Goal: Task Accomplishment & Management: Manage account settings

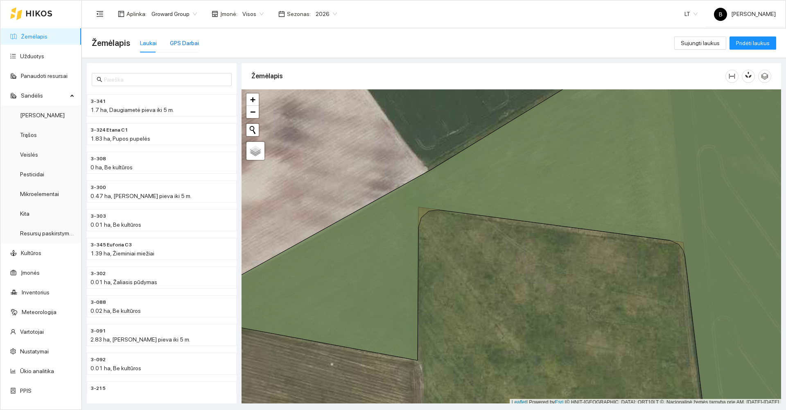
click at [182, 43] on div "GPS Darbai" at bounding box center [184, 43] width 29 height 9
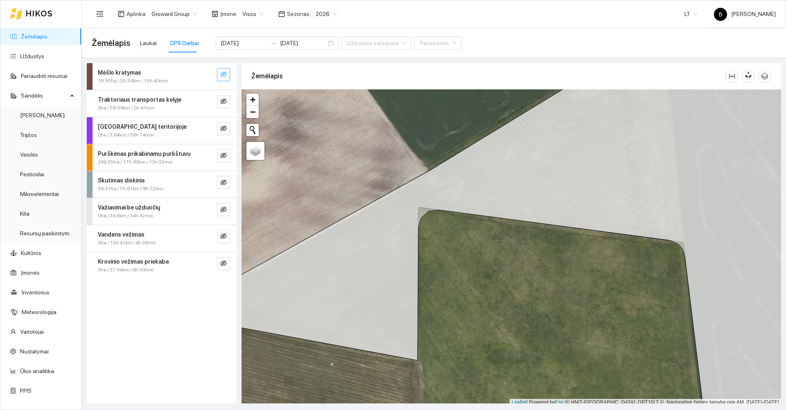
click at [225, 75] on icon "eye-invisible" at bounding box center [223, 74] width 7 height 7
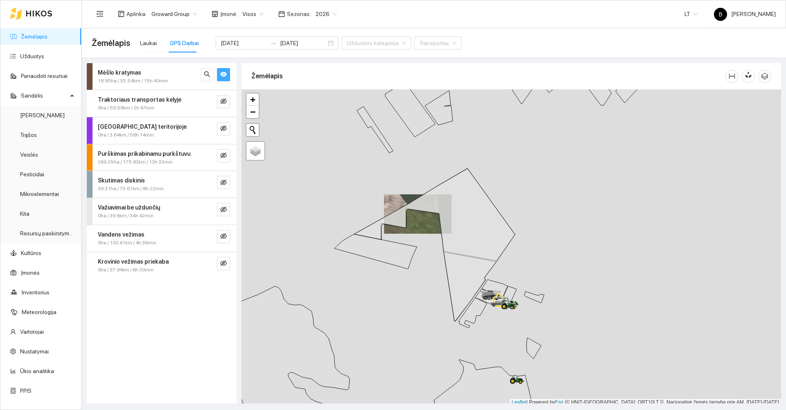
scroll to position [2, 0]
drag, startPoint x: 446, startPoint y: 330, endPoint x: 406, endPoint y: 240, distance: 98.7
click at [407, 240] on div at bounding box center [512, 245] width 540 height 316
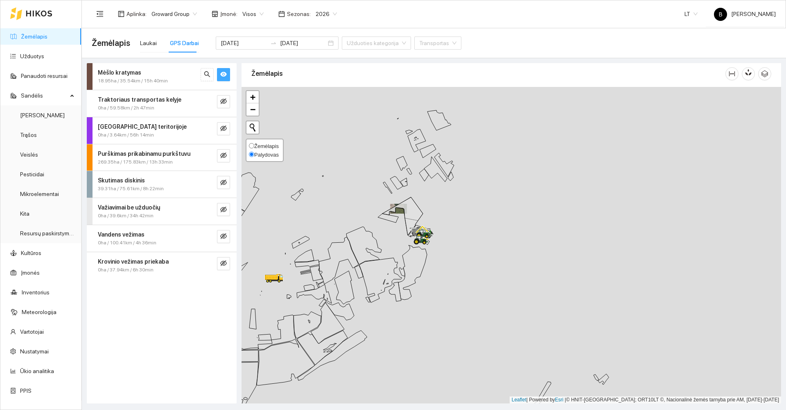
click at [260, 147] on span "Žemėlapis" at bounding box center [266, 146] width 25 height 6
click at [254, 147] on input "Žemėlapis" at bounding box center [251, 145] width 5 height 5
radio input "true"
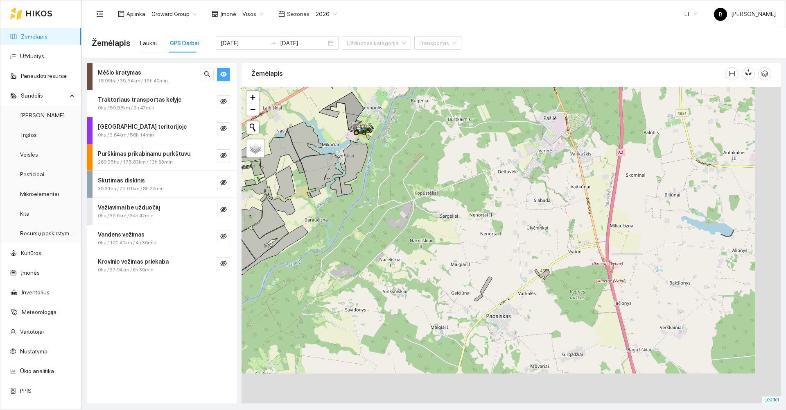
drag, startPoint x: 510, startPoint y: 287, endPoint x: 463, endPoint y: 211, distance: 89.4
click at [463, 211] on div at bounding box center [512, 245] width 540 height 316
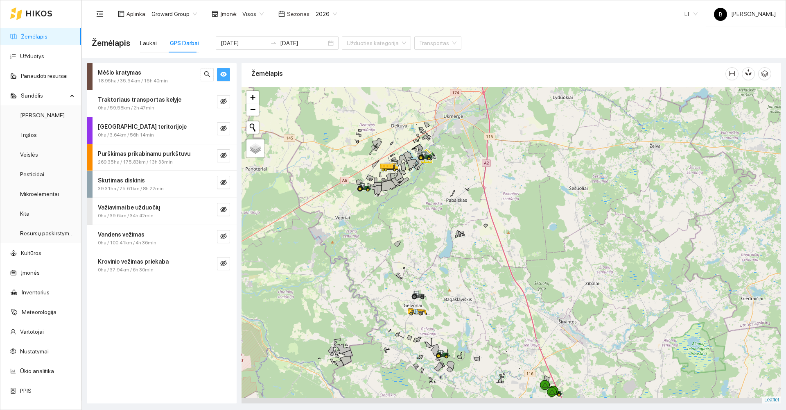
drag, startPoint x: 486, startPoint y: 305, endPoint x: 468, endPoint y: 246, distance: 61.3
click at [466, 249] on div at bounding box center [512, 245] width 540 height 316
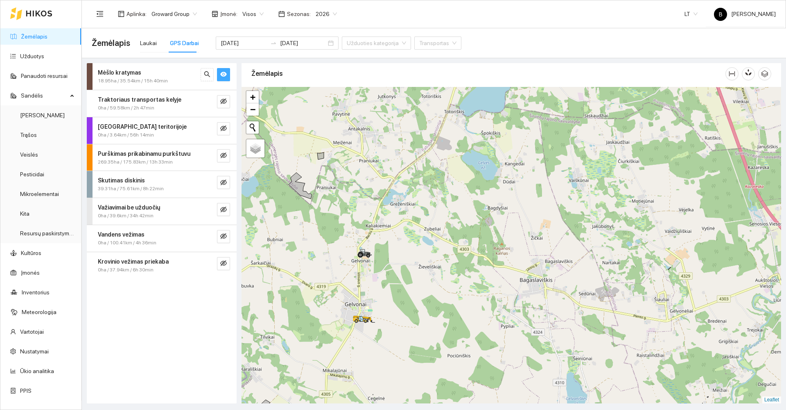
drag, startPoint x: 406, startPoint y: 290, endPoint x: 431, endPoint y: 267, distance: 33.9
click at [430, 267] on div at bounding box center [512, 245] width 540 height 316
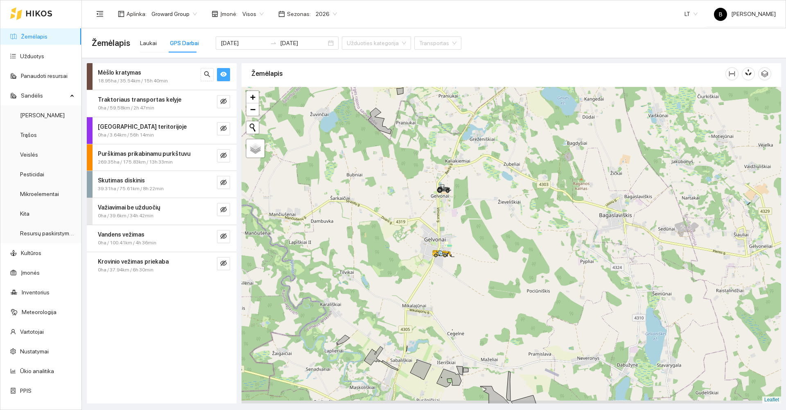
drag, startPoint x: 437, startPoint y: 244, endPoint x: 474, endPoint y: 218, distance: 44.6
click at [474, 218] on div at bounding box center [512, 245] width 540 height 316
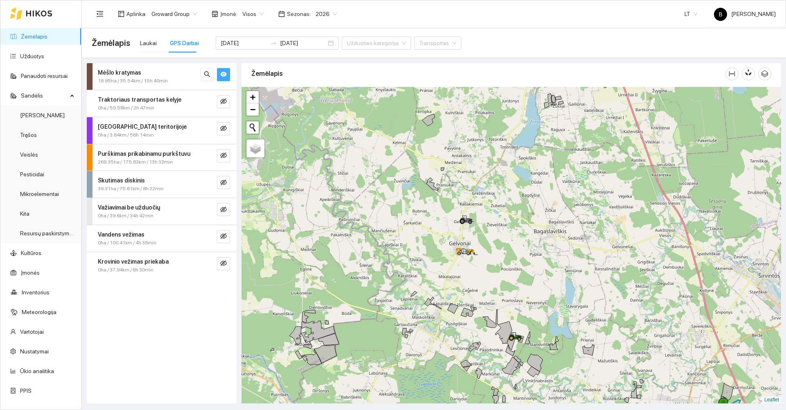
drag, startPoint x: 582, startPoint y: 301, endPoint x: 523, endPoint y: 247, distance: 80.0
click at [527, 252] on div at bounding box center [512, 245] width 540 height 316
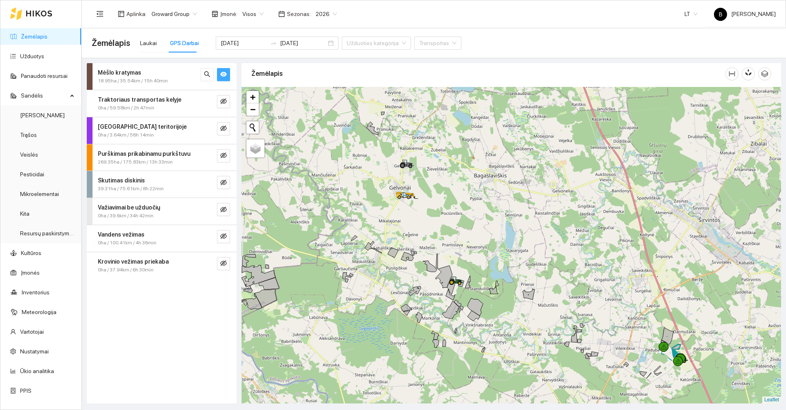
drag, startPoint x: 599, startPoint y: 310, endPoint x: 532, endPoint y: 290, distance: 69.8
click at [531, 294] on div at bounding box center [512, 245] width 540 height 316
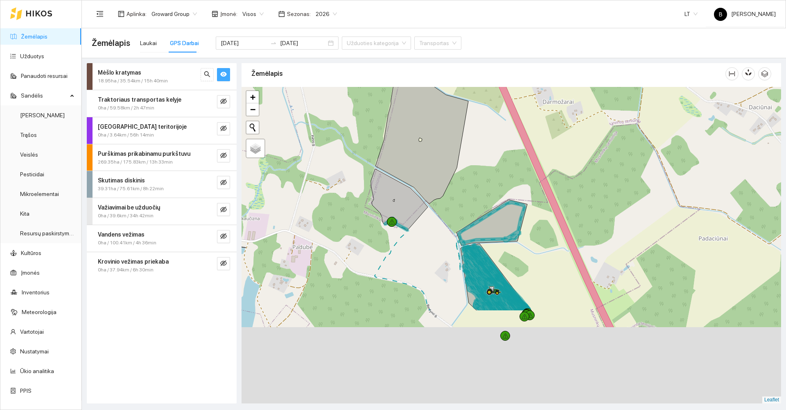
drag, startPoint x: 500, startPoint y: 360, endPoint x: 525, endPoint y: 222, distance: 140.3
click at [523, 223] on icon at bounding box center [492, 223] width 68 height 44
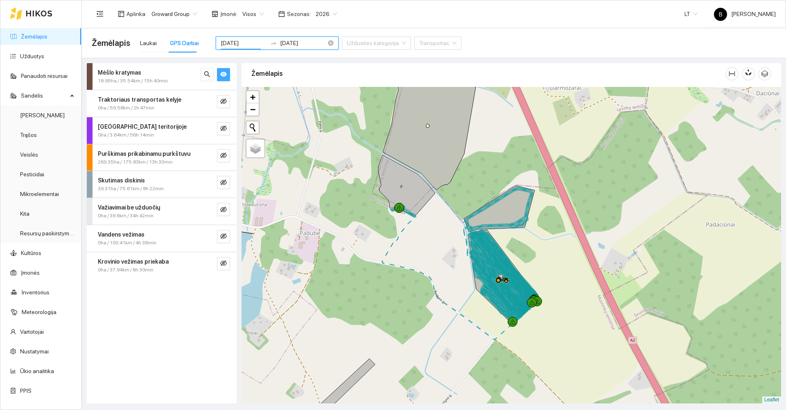
click at [250, 43] on input "[DATE]" at bounding box center [244, 43] width 46 height 9
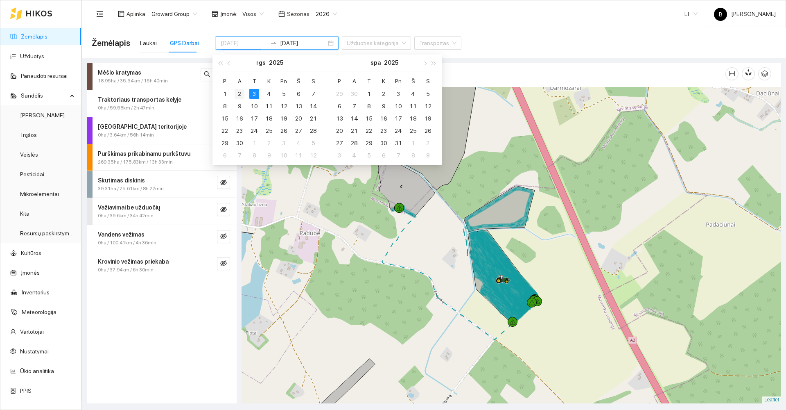
type input "[DATE]"
click at [237, 95] on div "2" at bounding box center [240, 94] width 10 height 10
type input "[DATE]"
click at [484, 41] on div "Žemėlapis Laukai GPS Darbai [DATE] [DATE] Užduoties kategorija Transportas" at bounding box center [434, 43] width 685 height 26
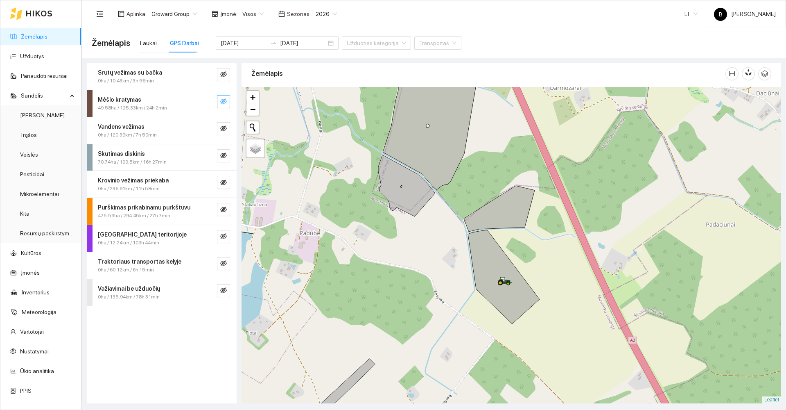
click at [225, 104] on icon "eye-invisible" at bounding box center [223, 101] width 7 height 7
click at [25, 54] on link "Užduotys" at bounding box center [32, 56] width 24 height 7
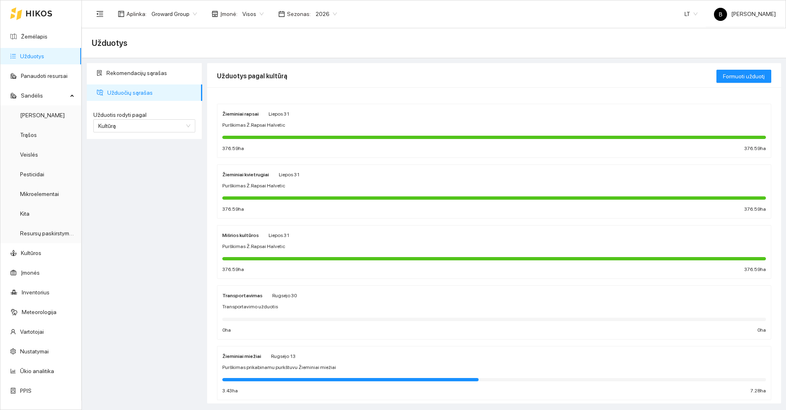
click at [356, 191] on div "Žieminiai kvietrugiai Liepos 31 Purškimas Ž.Rapsai Halvetic 376.59 ha 376.59 ha" at bounding box center [494, 191] width 544 height 43
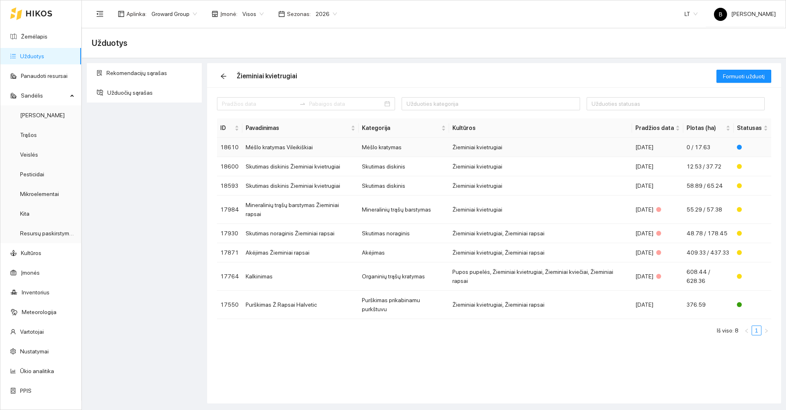
click at [279, 149] on td "Mėšlo kratymas Vileikiškiai" at bounding box center [300, 147] width 116 height 19
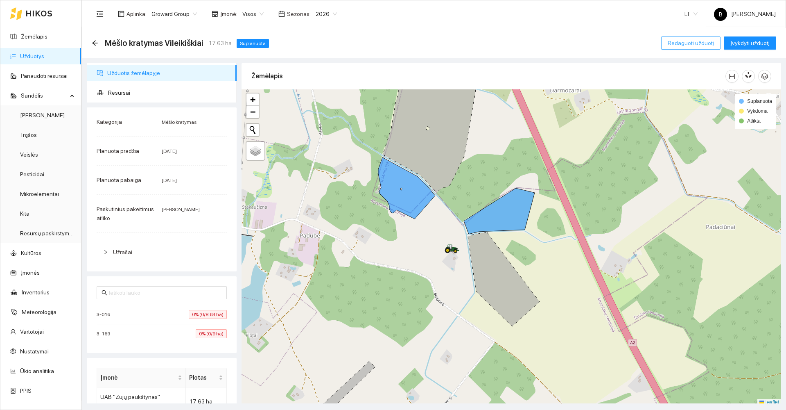
click at [687, 46] on span "Redaguoti užduotį" at bounding box center [691, 43] width 46 height 9
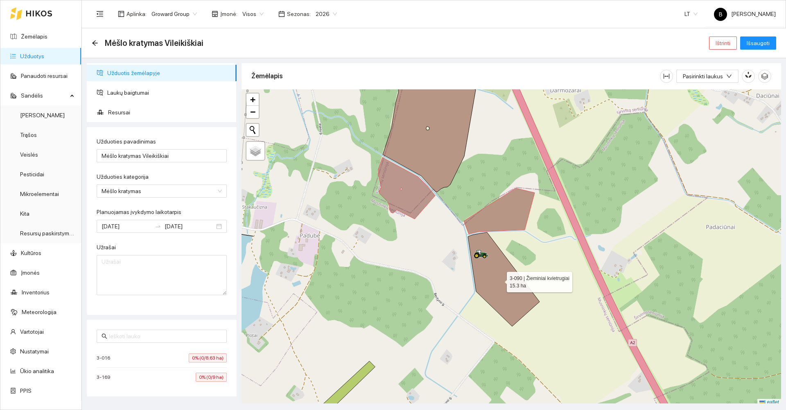
click at [509, 290] on icon at bounding box center [504, 279] width 72 height 94
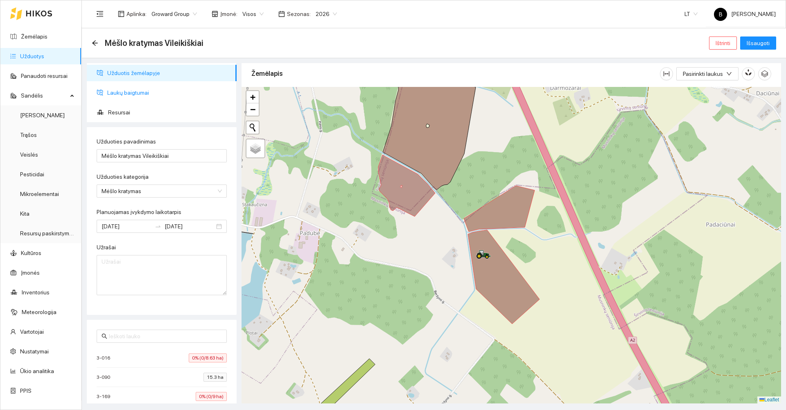
click at [113, 92] on span "Laukų baigtumai" at bounding box center [168, 92] width 123 height 16
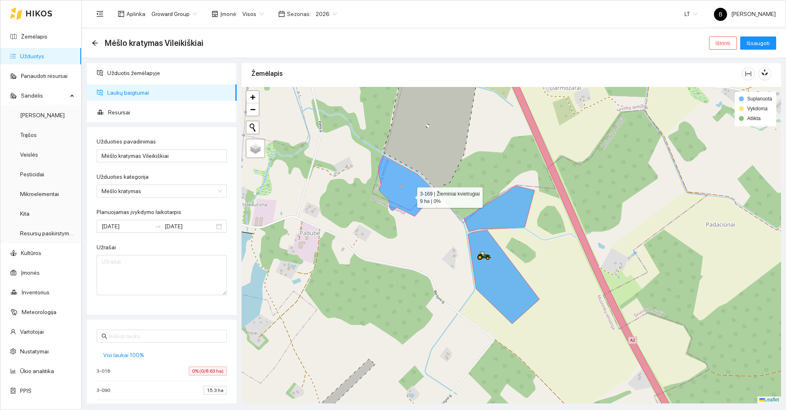
click at [410, 195] on icon at bounding box center [406, 185] width 57 height 61
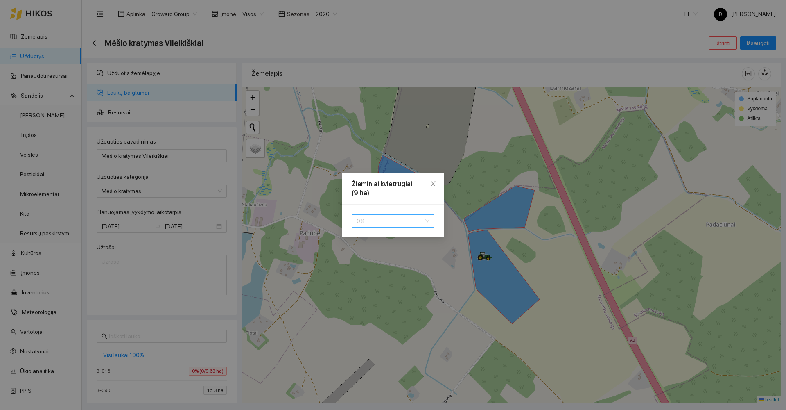
click at [395, 223] on span "0 %" at bounding box center [393, 221] width 73 height 12
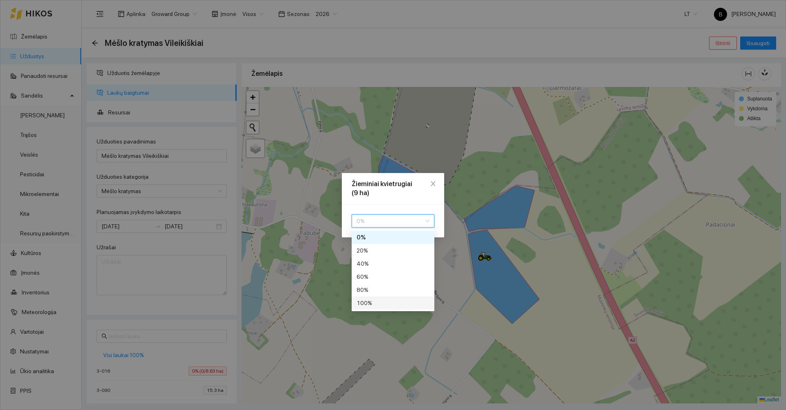
click at [382, 307] on div "100 %" at bounding box center [393, 302] width 73 height 9
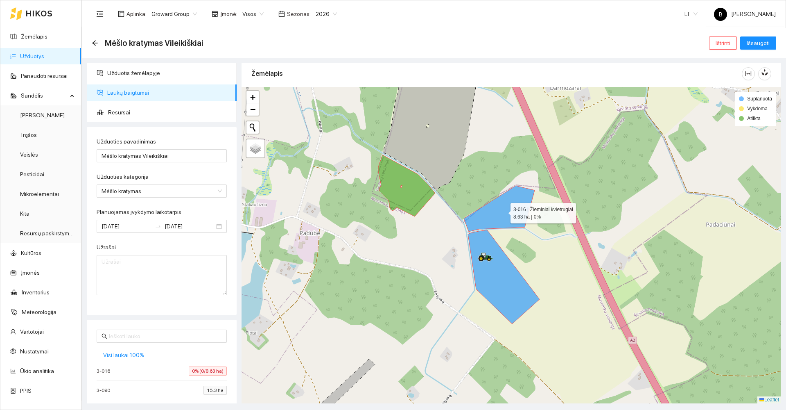
click at [501, 220] on icon at bounding box center [499, 209] width 71 height 46
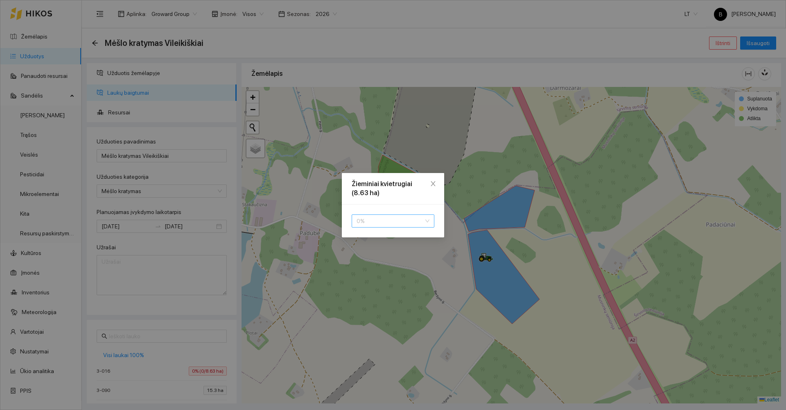
click at [412, 222] on span "0 %" at bounding box center [393, 221] width 73 height 12
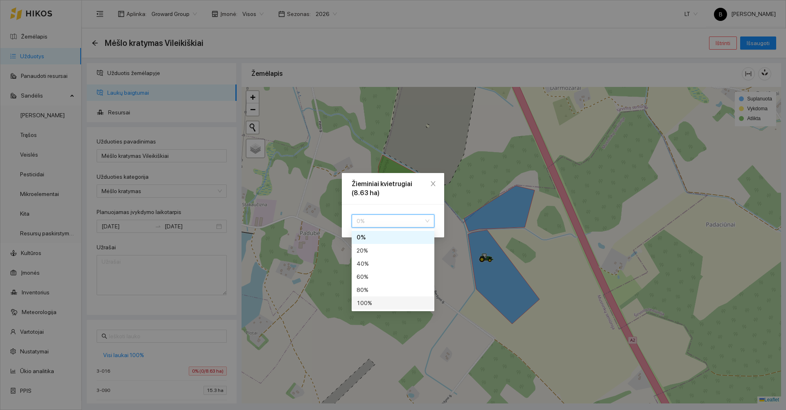
click at [387, 307] on div "100 %" at bounding box center [393, 302] width 73 height 9
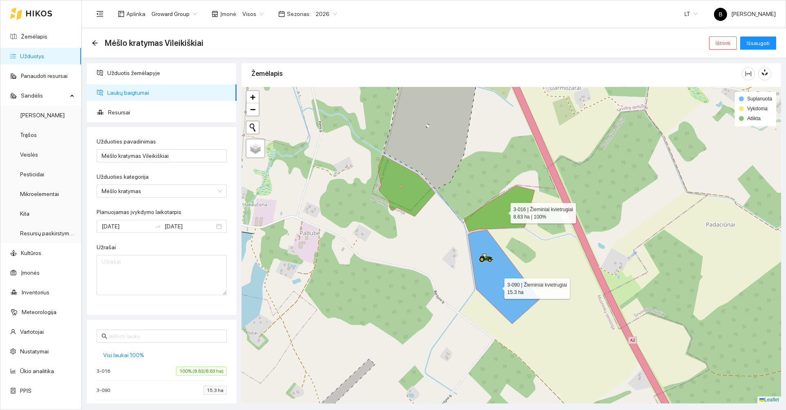
click at [497, 286] on icon at bounding box center [504, 277] width 72 height 94
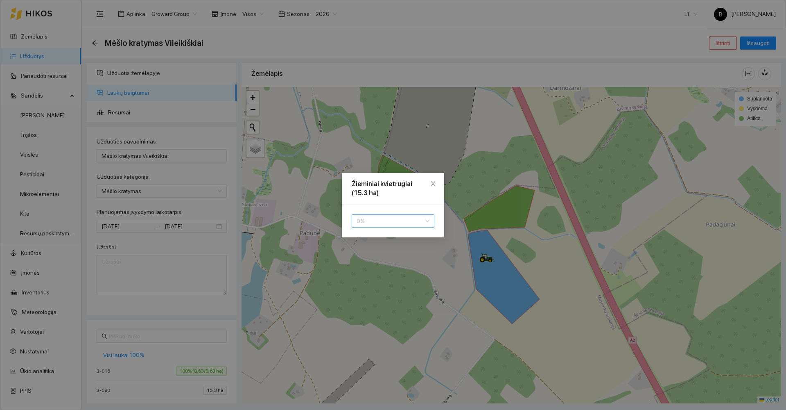
click at [388, 224] on span "0 %" at bounding box center [393, 221] width 73 height 12
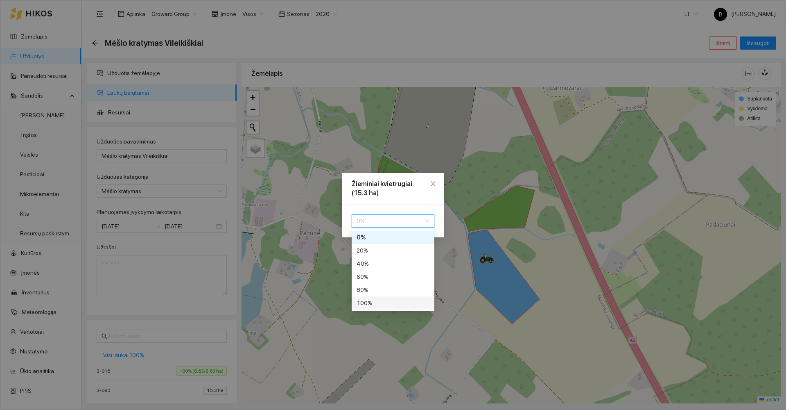
click at [384, 306] on div "100 %" at bounding box center [393, 302] width 73 height 9
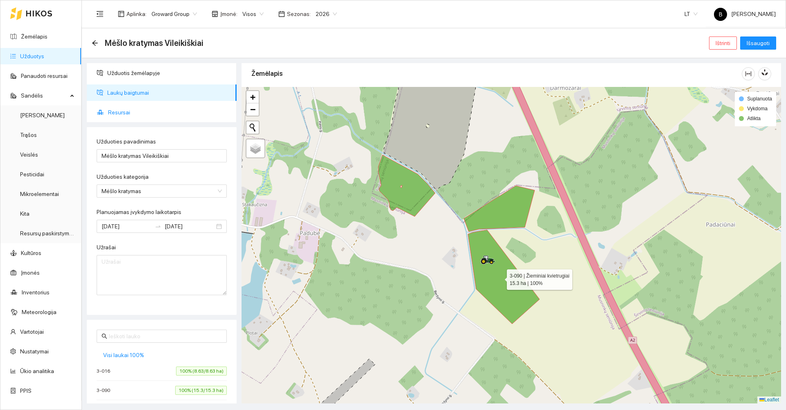
click at [110, 106] on span "Resursai" at bounding box center [169, 112] width 122 height 16
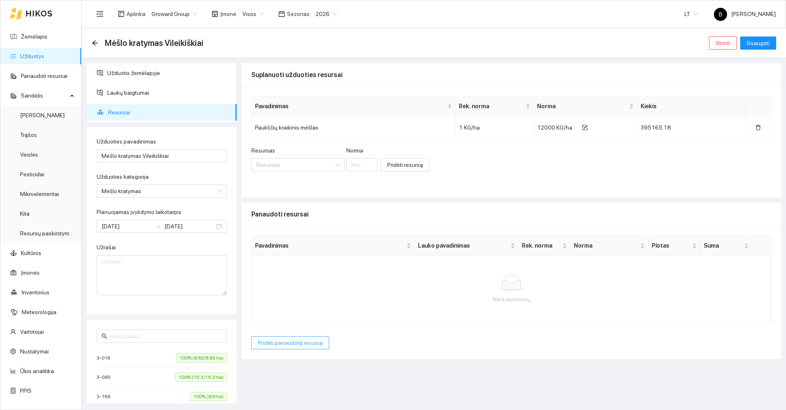
click at [272, 347] on span "Pridėti panaudotą resursą" at bounding box center [290, 342] width 65 height 9
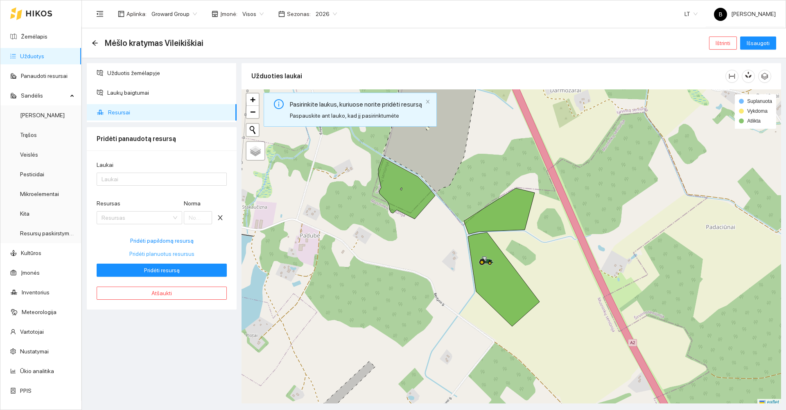
click at [160, 254] on span "Pridėti planuotus resursus" at bounding box center [161, 253] width 65 height 9
type input "12000"
click at [133, 174] on div "Laukai" at bounding box center [162, 178] width 130 height 13
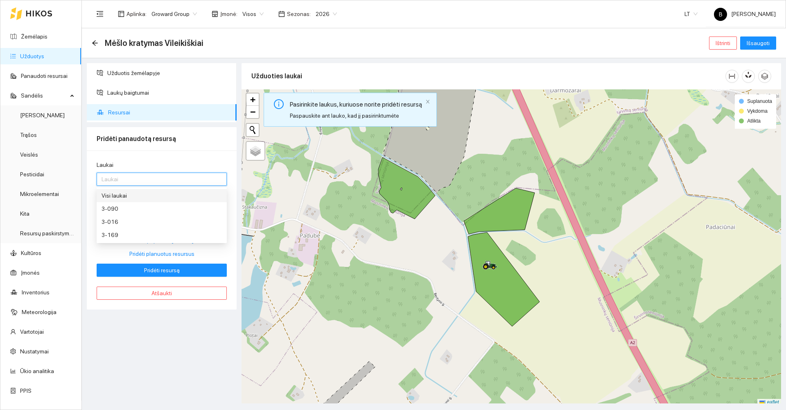
click at [118, 193] on div "Visi laukai" at bounding box center [162, 195] width 120 height 9
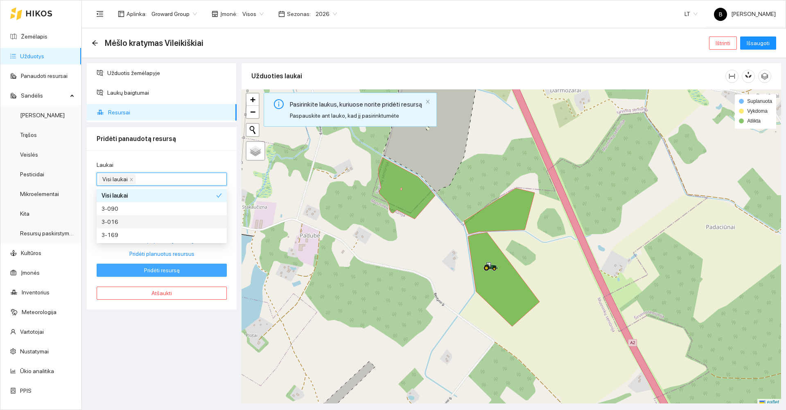
click at [166, 268] on span "Pridėti resursą" at bounding box center [162, 269] width 36 height 9
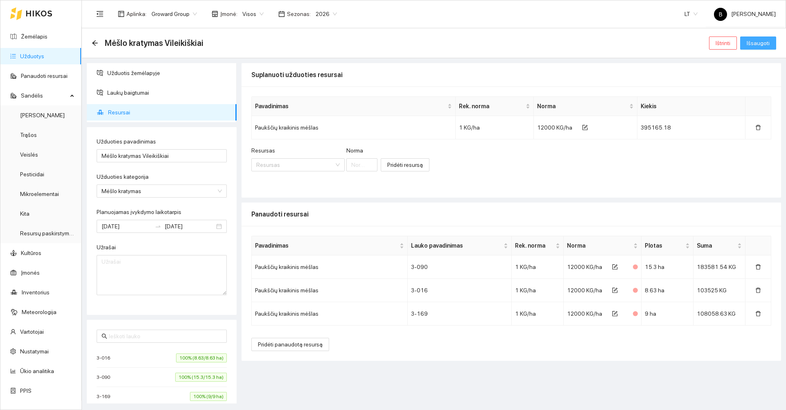
click at [757, 41] on span "Išsaugoti" at bounding box center [758, 43] width 23 height 9
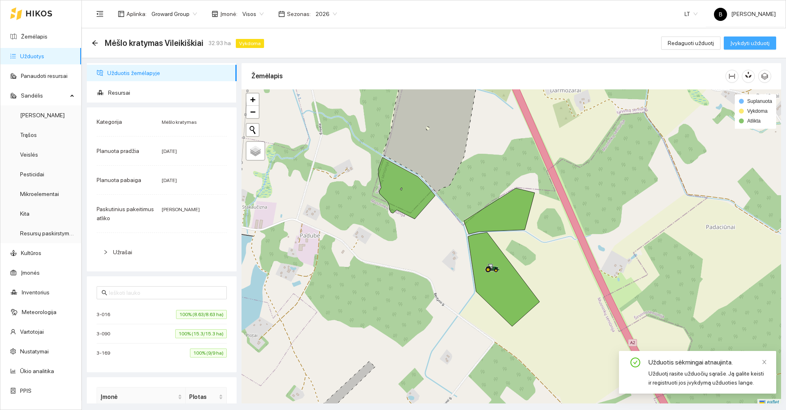
click at [757, 41] on span "Įvykdyti užduotį" at bounding box center [750, 43] width 39 height 9
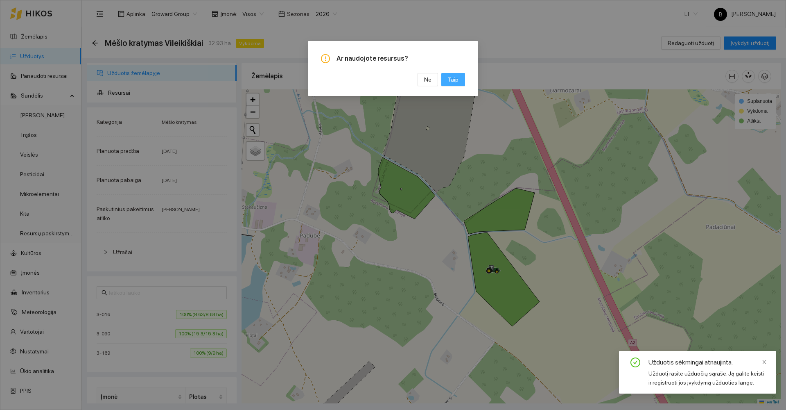
click at [458, 78] on span "Taip" at bounding box center [453, 79] width 11 height 9
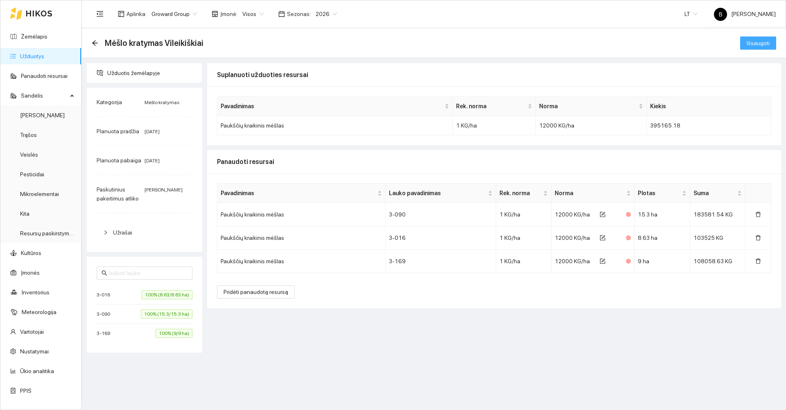
click at [758, 45] on span "Išsaugoti" at bounding box center [758, 43] width 23 height 9
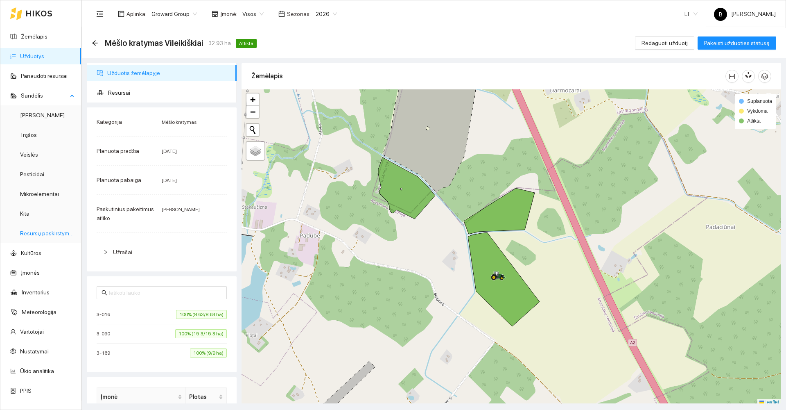
click at [38, 236] on link "Resursų paskirstymas" at bounding box center [47, 233] width 55 height 7
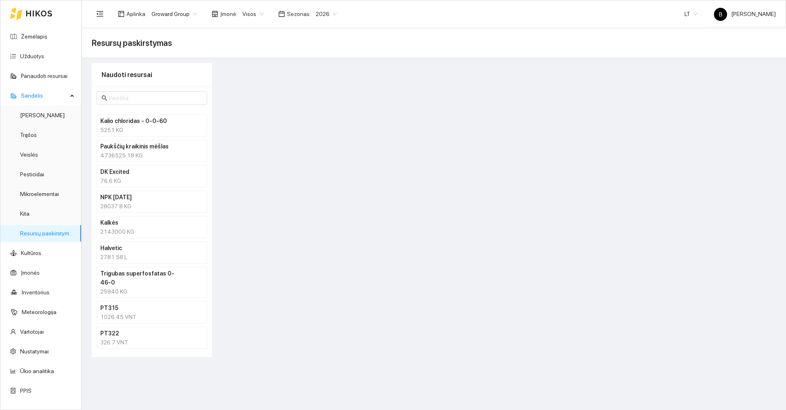
click at [166, 150] on h4 "Paukščių kraikinis mėšlas" at bounding box center [141, 146] width 82 height 9
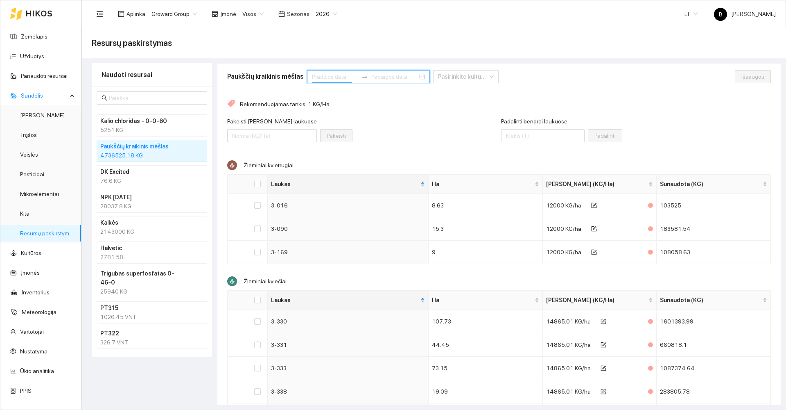
click at [340, 77] on input at bounding box center [335, 76] width 46 height 9
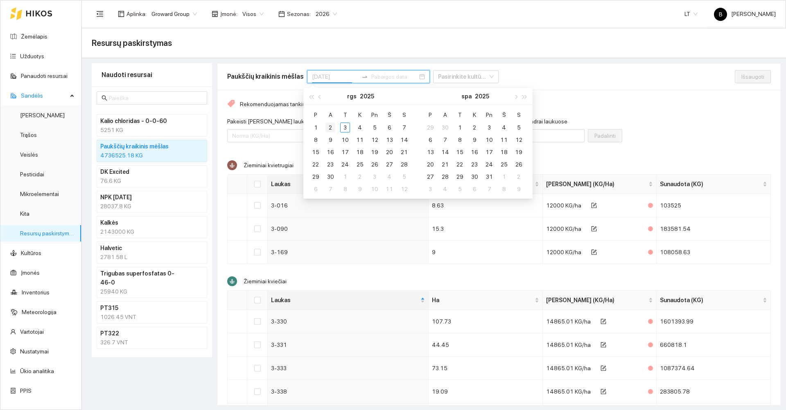
type input "[DATE]"
click at [330, 130] on div "2" at bounding box center [331, 127] width 10 height 10
type input "[DATE]"
click at [345, 130] on div "3" at bounding box center [345, 127] width 10 height 10
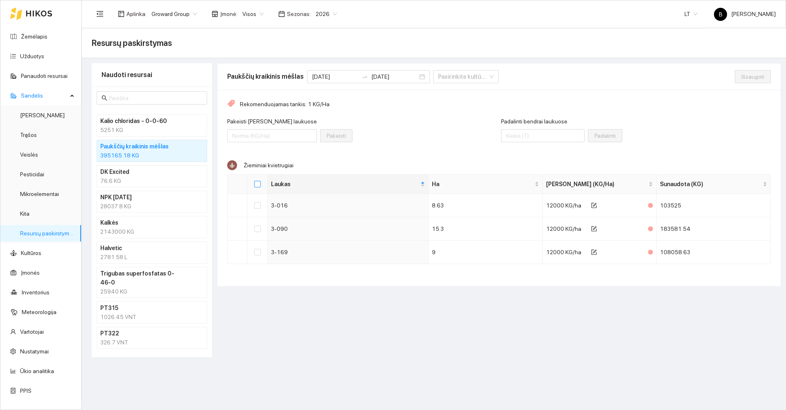
click at [255, 184] on input "Select all" at bounding box center [257, 184] width 7 height 7
checkbox input "true"
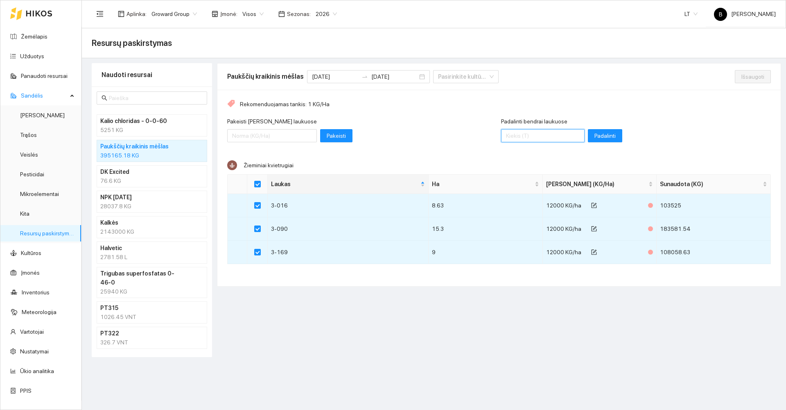
click at [535, 135] on input "Padalinti bendrai laukuose" at bounding box center [543, 135] width 84 height 13
type input "606000"
click at [595, 136] on span "Padalinti" at bounding box center [605, 135] width 21 height 9
click at [752, 76] on span "Išsaugoti" at bounding box center [753, 76] width 23 height 9
checkbox input "false"
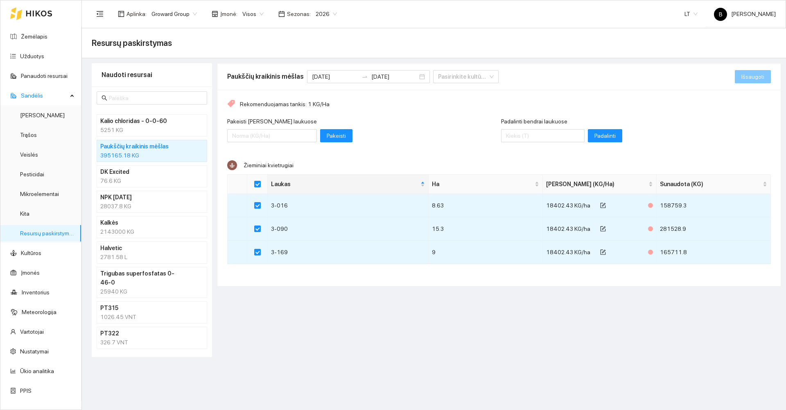
checkbox input "false"
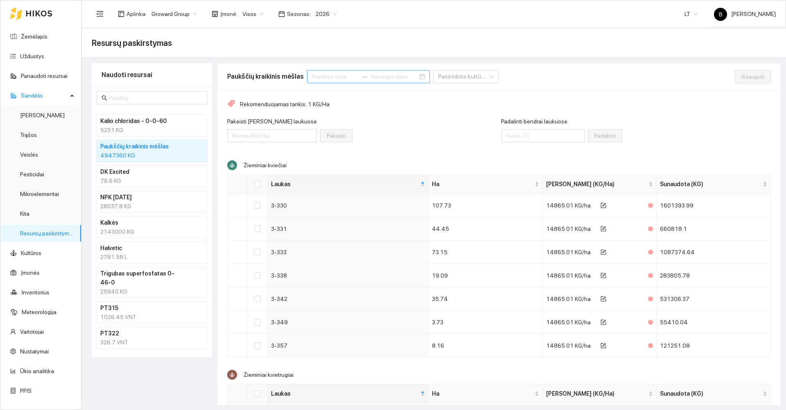
click at [158, 380] on div "Naudoti resursai Kalio chloridas - 0-0-60 5251 KG Paukščių kraikinis mėšlas 494…" at bounding box center [152, 234] width 120 height 342
click at [29, 54] on link "Užduotys" at bounding box center [32, 56] width 24 height 7
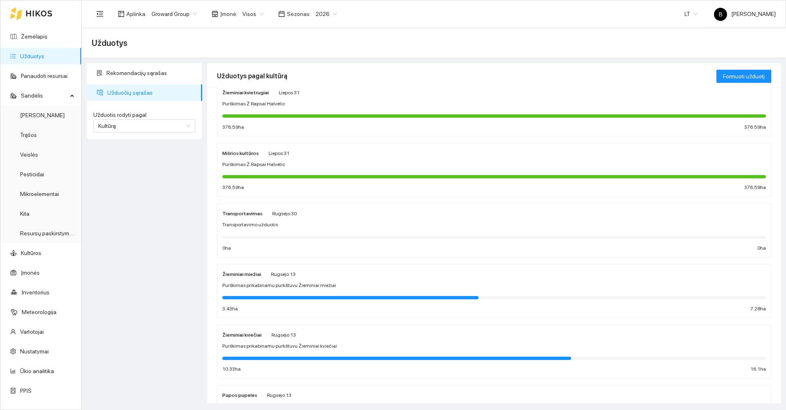
scroll to position [123, 0]
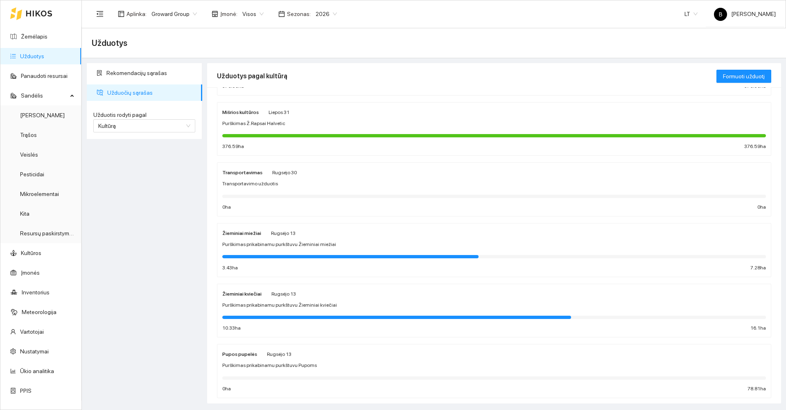
click at [388, 305] on div "Purškimas prikabinamu purkštuvu Žieminiai kviečiai" at bounding box center [494, 305] width 544 height 8
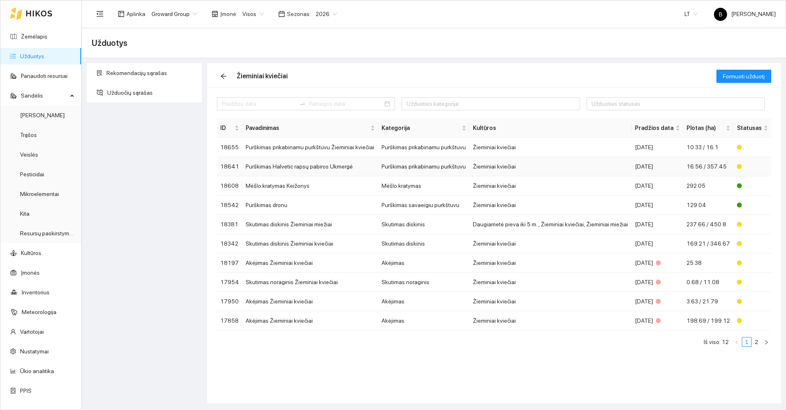
click at [290, 167] on td "Purškimas Halvetic rapsų pabiros Ukmergė" at bounding box center [310, 166] width 136 height 19
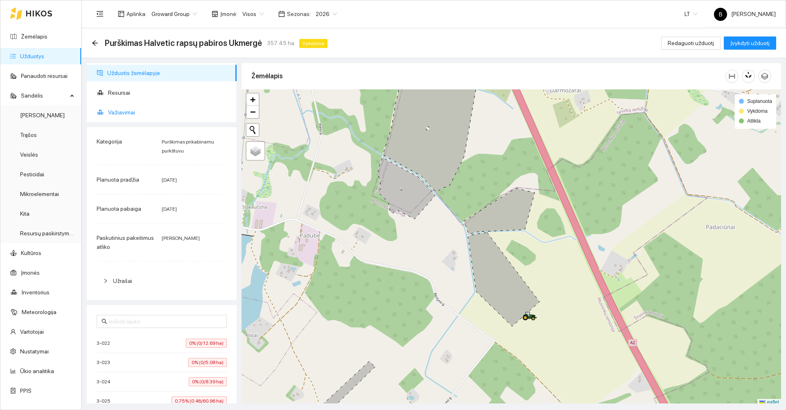
click at [119, 114] on span "Važiavimai" at bounding box center [169, 112] width 122 height 16
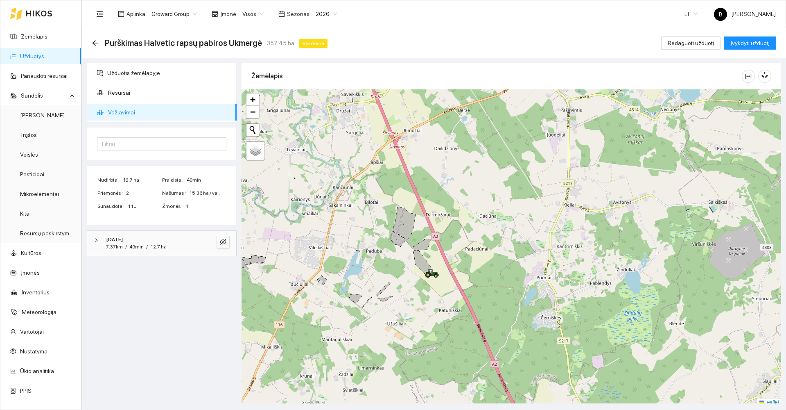
scroll to position [2, 0]
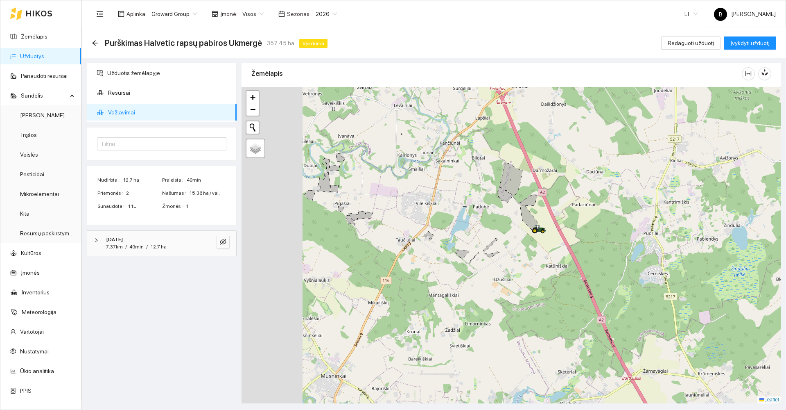
drag, startPoint x: 336, startPoint y: 297, endPoint x: 478, endPoint y: 242, distance: 152.2
click at [478, 242] on div at bounding box center [512, 245] width 540 height 316
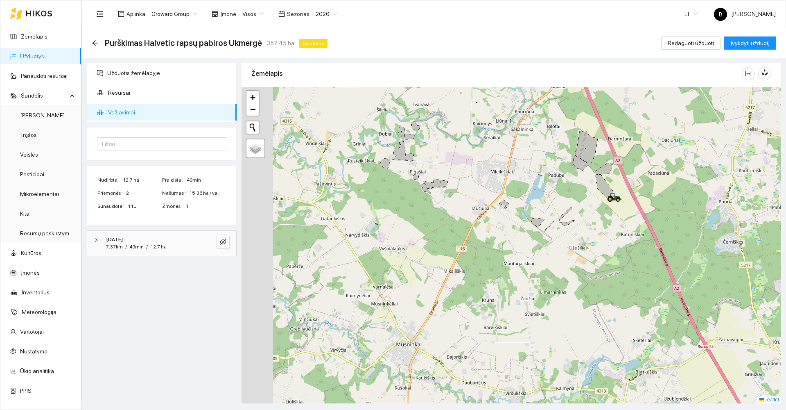
drag, startPoint x: 397, startPoint y: 245, endPoint x: 495, endPoint y: 220, distance: 101.2
click at [495, 220] on div at bounding box center [512, 245] width 540 height 316
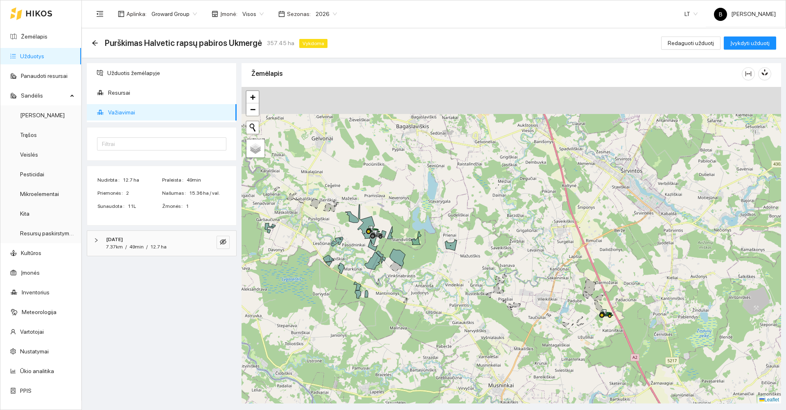
drag, startPoint x: 384, startPoint y: 234, endPoint x: 400, endPoint y: 308, distance: 75.0
click at [400, 308] on div at bounding box center [512, 245] width 540 height 316
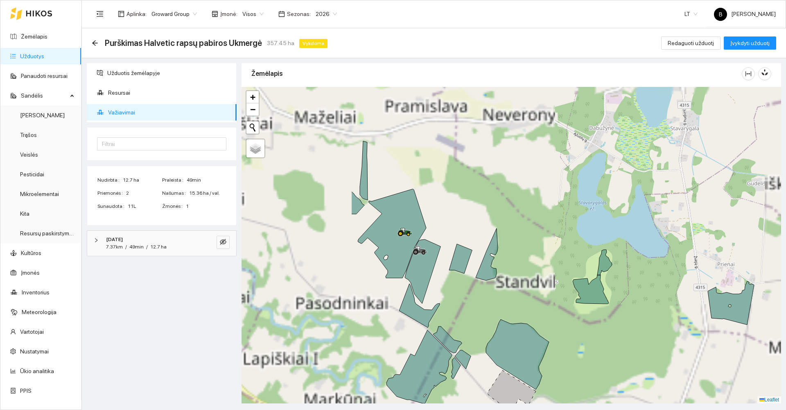
drag, startPoint x: 369, startPoint y: 235, endPoint x: 533, endPoint y: 209, distance: 166.3
click at [533, 209] on div at bounding box center [512, 245] width 540 height 316
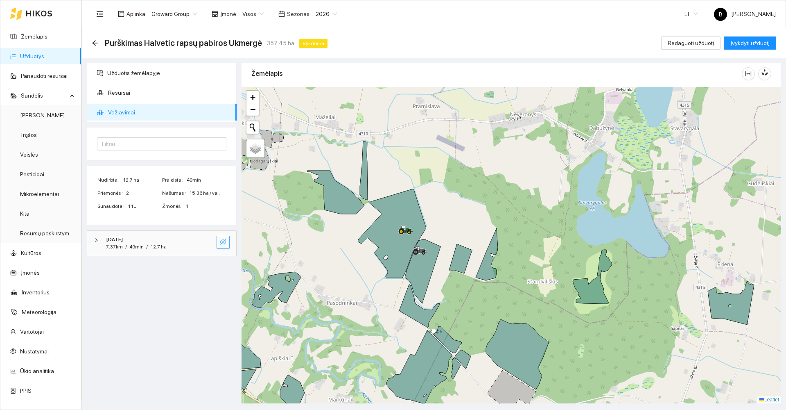
click at [223, 240] on icon "eye-invisible" at bounding box center [223, 241] width 7 height 7
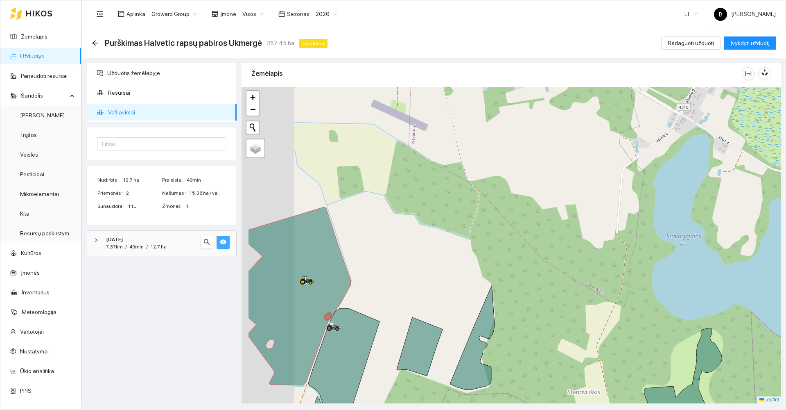
drag, startPoint x: 334, startPoint y: 270, endPoint x: 471, endPoint y: 236, distance: 142.0
click at [463, 233] on div at bounding box center [512, 245] width 540 height 316
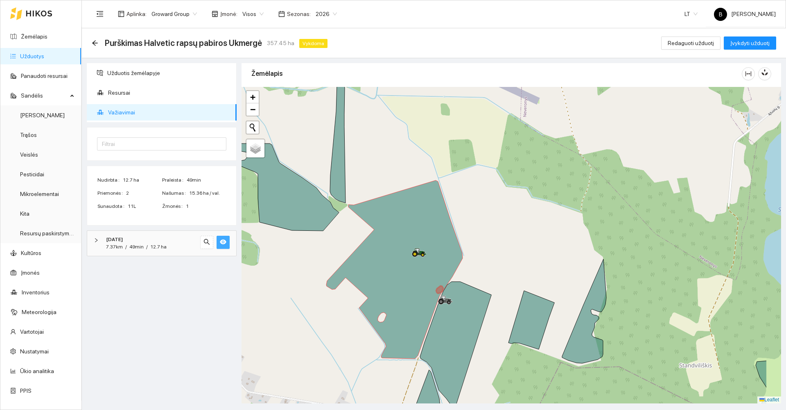
drag, startPoint x: 403, startPoint y: 254, endPoint x: 335, endPoint y: 268, distance: 69.8
click at [335, 268] on div at bounding box center [512, 245] width 540 height 316
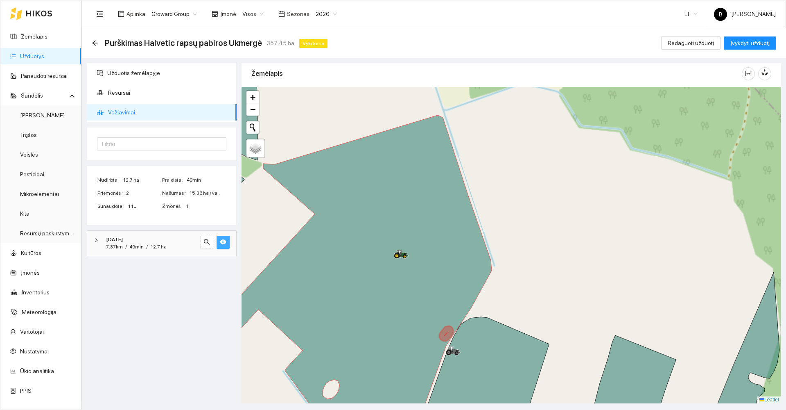
drag, startPoint x: 510, startPoint y: 216, endPoint x: 544, endPoint y: 189, distance: 42.8
click at [544, 189] on div at bounding box center [512, 245] width 540 height 316
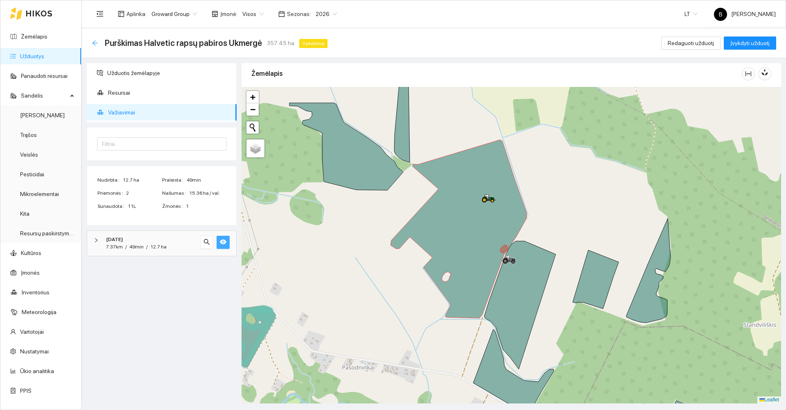
click at [94, 41] on icon "arrow-left" at bounding box center [95, 43] width 7 height 7
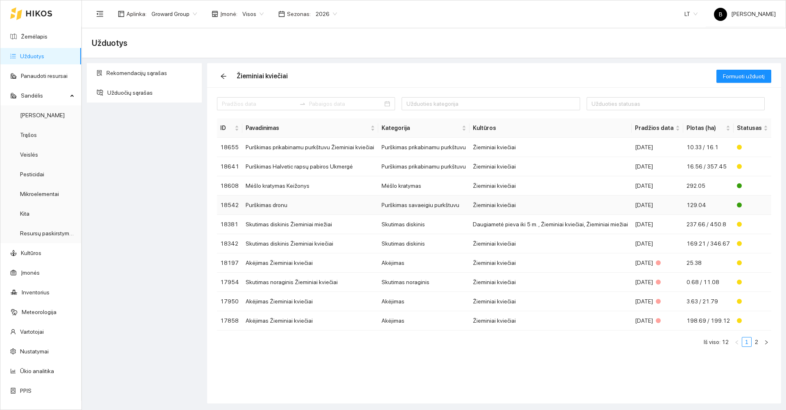
click at [265, 207] on td "Purškimas dronu" at bounding box center [310, 204] width 136 height 19
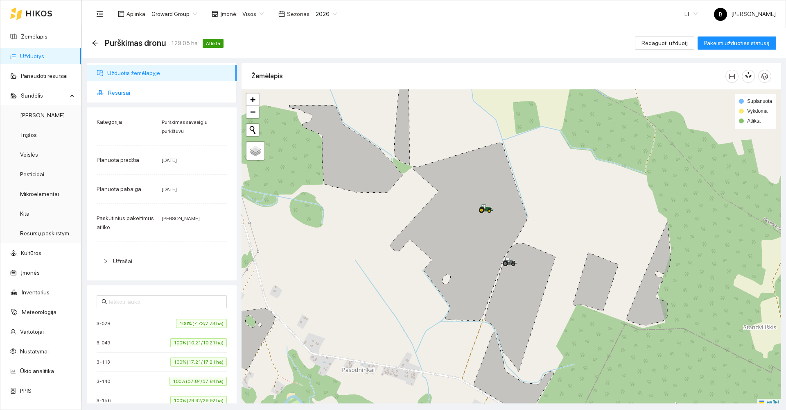
click at [122, 95] on span "Resursai" at bounding box center [169, 92] width 122 height 16
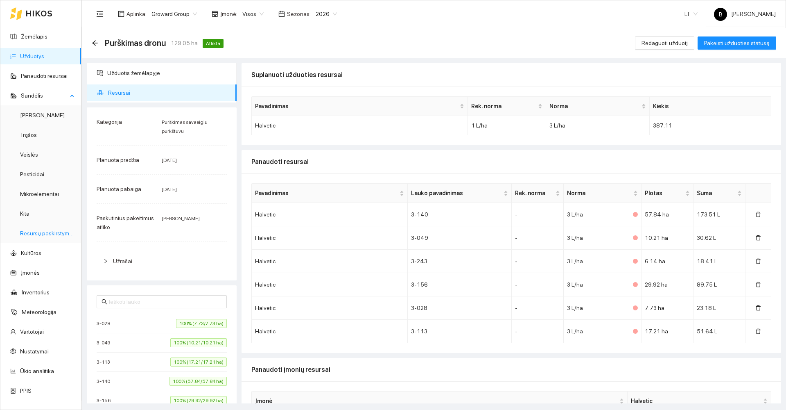
click at [46, 232] on link "Resursų paskirstymas" at bounding box center [47, 233] width 55 height 7
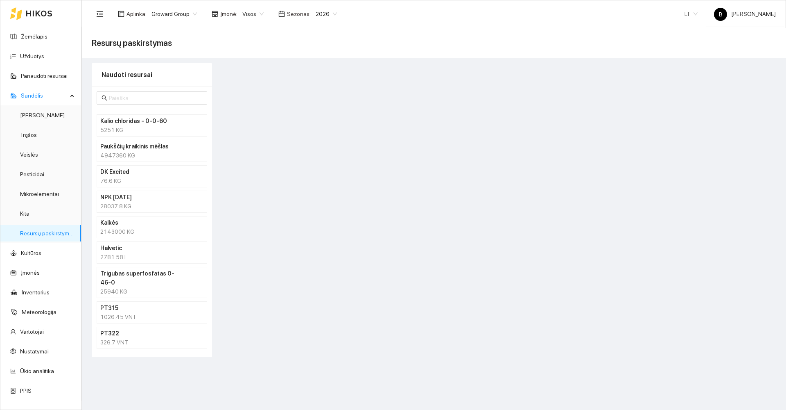
click at [131, 255] on div "2781.58 L" at bounding box center [151, 256] width 103 height 9
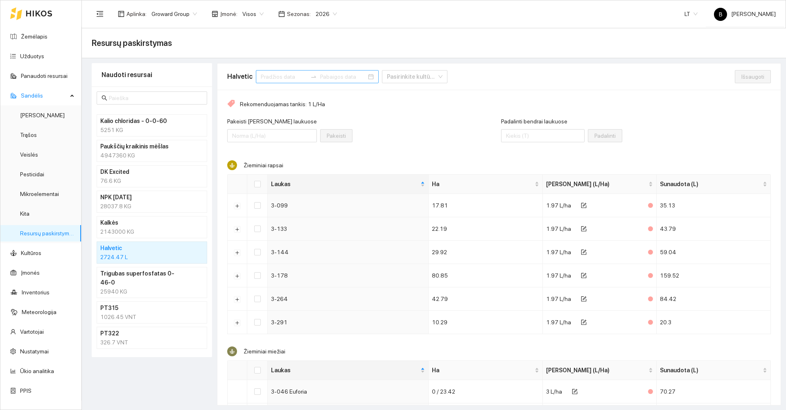
click at [292, 74] on input at bounding box center [284, 76] width 46 height 9
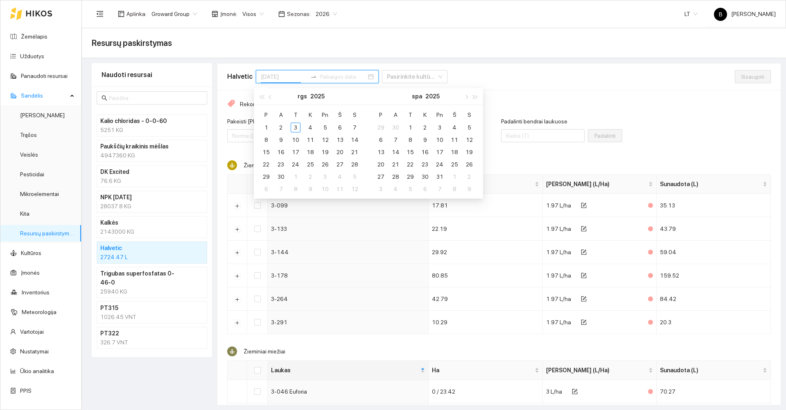
type input "[DATE]"
click at [271, 99] on button "button" at bounding box center [270, 96] width 9 height 16
type input "[DATE]"
click at [326, 177] on div "29" at bounding box center [325, 177] width 10 height 10
type input "[DATE]"
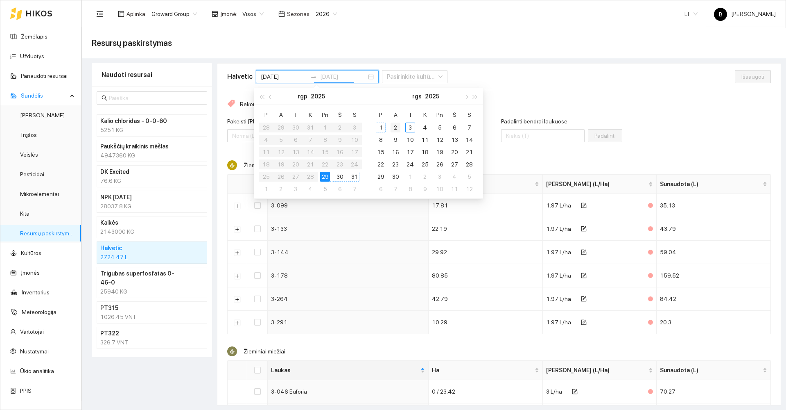
type input "[DATE]"
click at [396, 128] on div "2" at bounding box center [396, 127] width 10 height 10
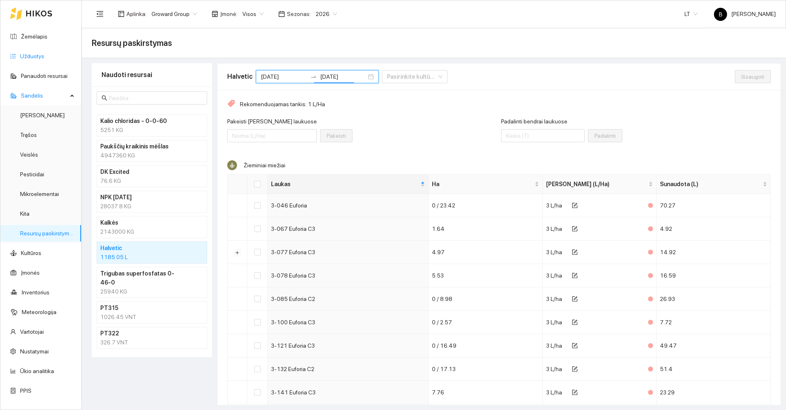
click at [30, 56] on link "Užduotys" at bounding box center [32, 56] width 24 height 7
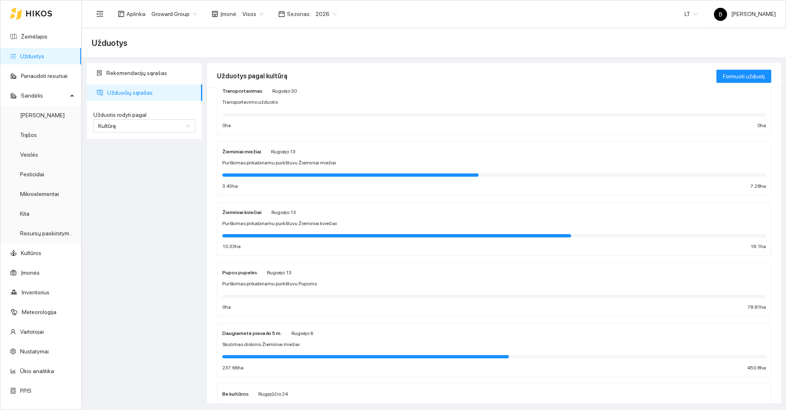
scroll to position [205, 0]
click at [368, 223] on div "Purškimas prikabinamu purkštuvu Žieminiai kviečiai" at bounding box center [494, 223] width 544 height 8
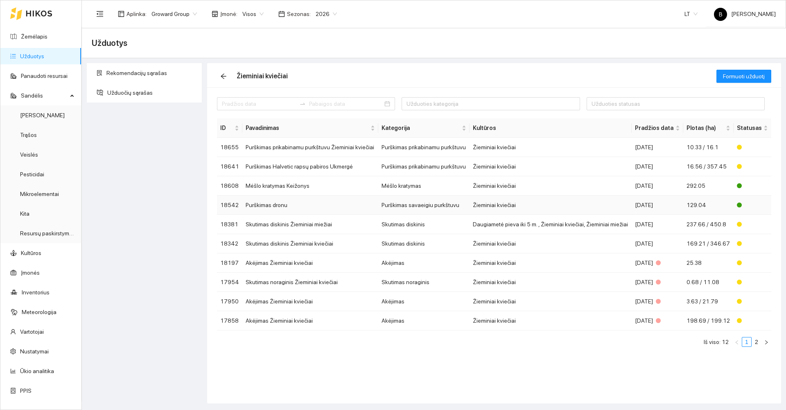
click at [271, 206] on td "Purškimas dronu" at bounding box center [310, 204] width 136 height 19
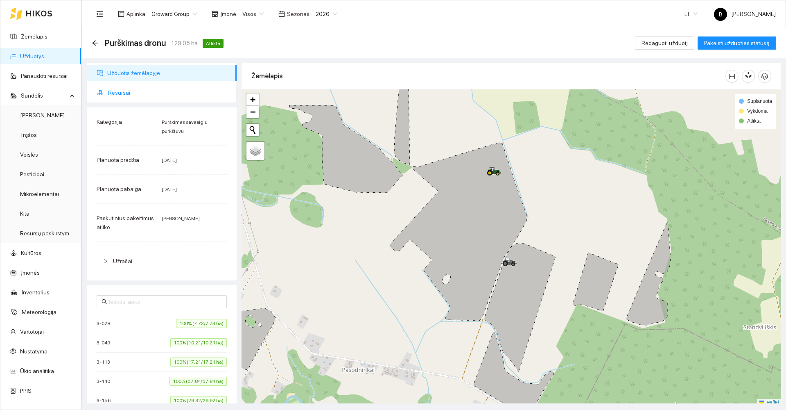
click at [116, 95] on span "Resursai" at bounding box center [169, 92] width 122 height 16
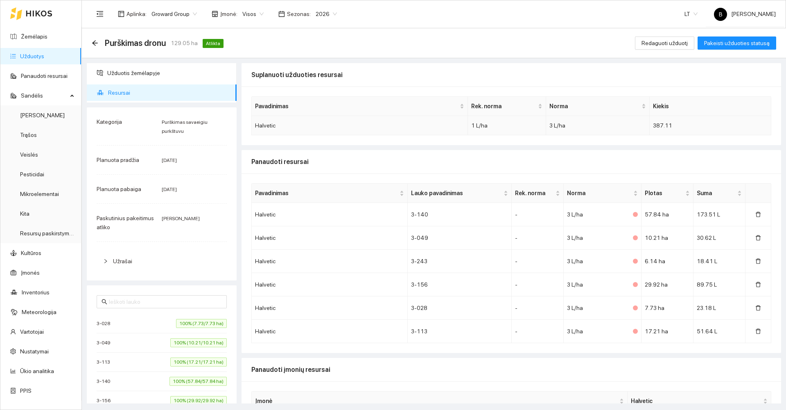
click at [656, 125] on td "387.11" at bounding box center [711, 125] width 122 height 19
click at [95, 42] on icon "arrow-left" at bounding box center [95, 43] width 7 height 7
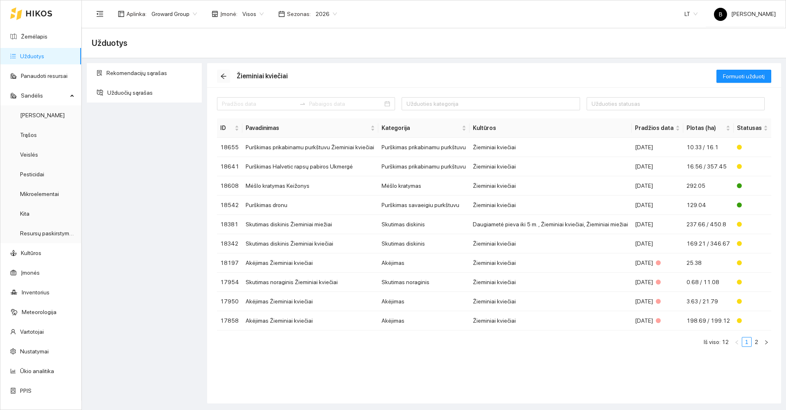
click at [223, 76] on icon "arrow-left" at bounding box center [223, 76] width 5 height 5
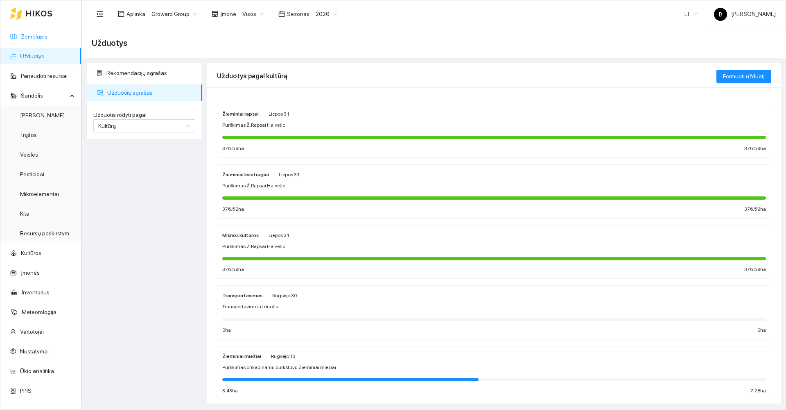
click at [41, 34] on link "Žemėlapis" at bounding box center [34, 36] width 27 height 7
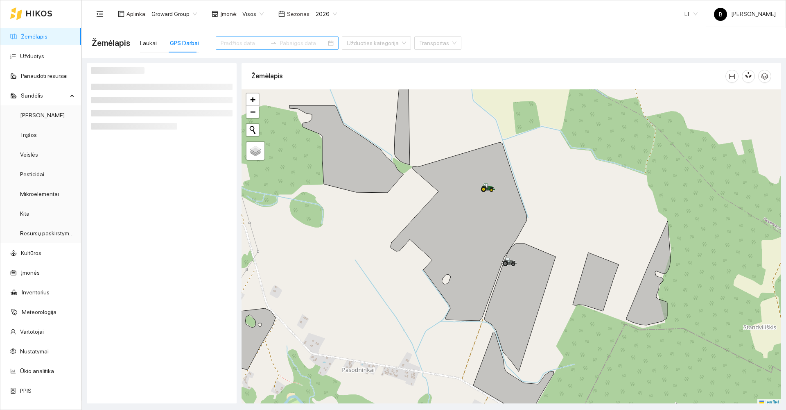
click at [178, 44] on div "GPS Darbai" at bounding box center [184, 43] width 29 height 9
click at [247, 44] on input at bounding box center [244, 43] width 46 height 9
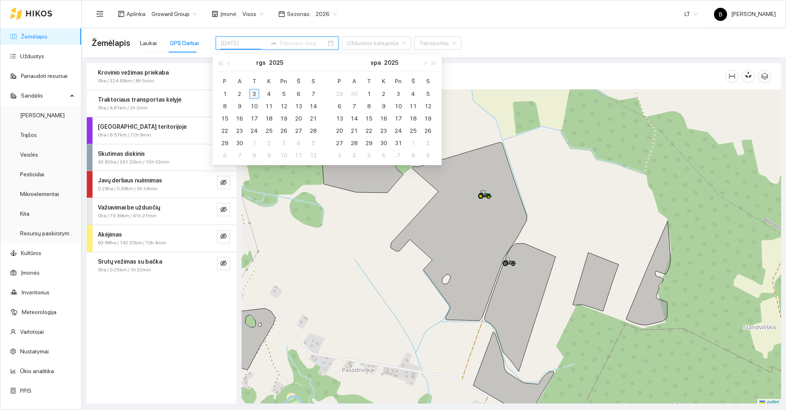
type input "[DATE]"
click at [253, 93] on div "3" at bounding box center [254, 94] width 10 height 10
click at [256, 93] on div "3" at bounding box center [254, 94] width 10 height 10
type input "[DATE]"
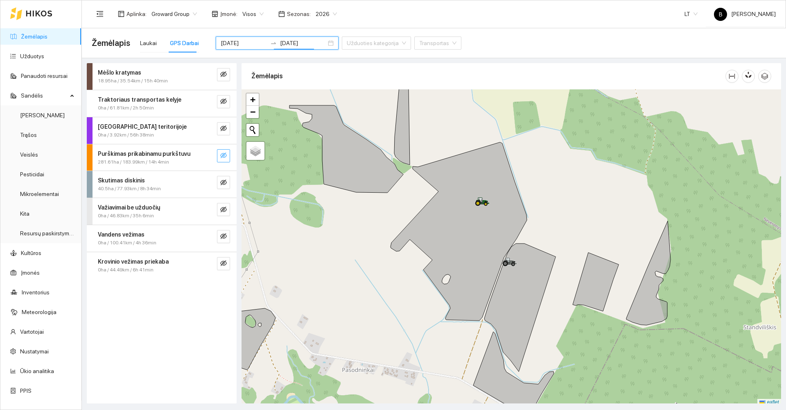
click at [224, 154] on icon "eye-invisible" at bounding box center [223, 155] width 7 height 6
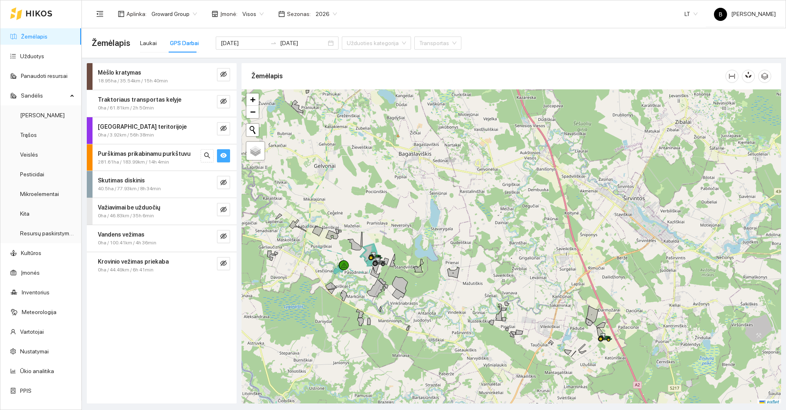
scroll to position [2, 0]
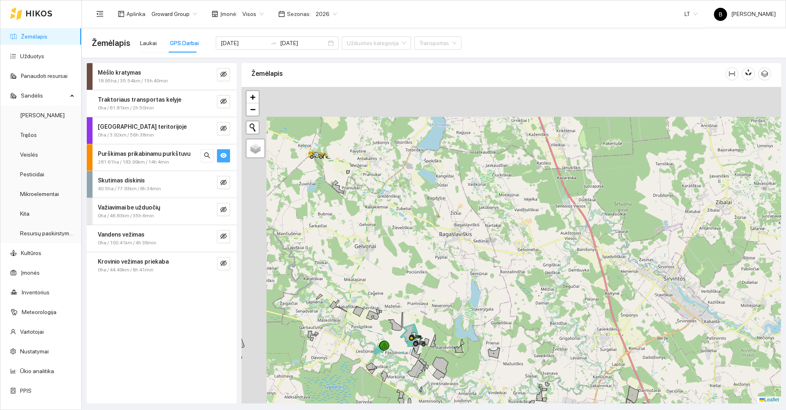
drag, startPoint x: 345, startPoint y: 196, endPoint x: 390, endPoint y: 283, distance: 98.2
click at [390, 283] on div at bounding box center [512, 245] width 540 height 316
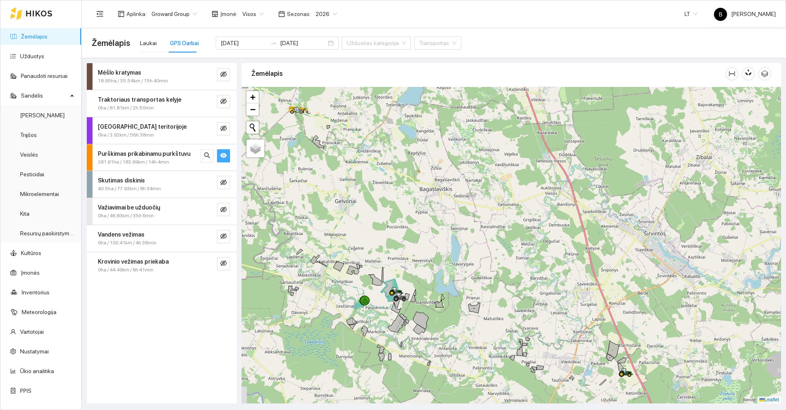
drag, startPoint x: 379, startPoint y: 266, endPoint x: 352, endPoint y: 196, distance: 75.1
click at [352, 196] on div at bounding box center [512, 245] width 540 height 316
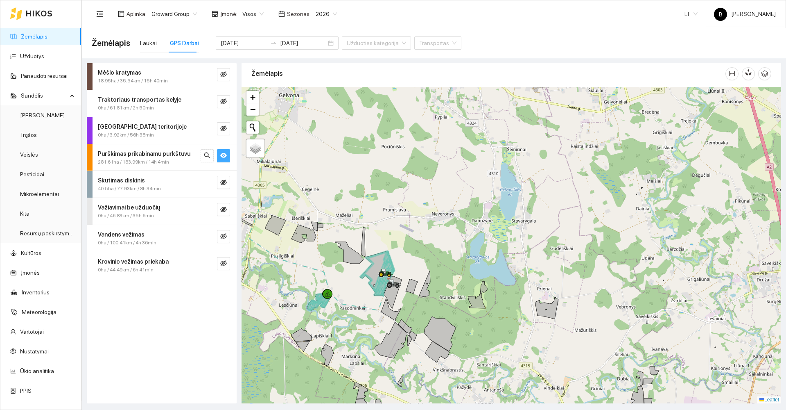
drag, startPoint x: 377, startPoint y: 241, endPoint x: 379, endPoint y: 235, distance: 6.1
click at [379, 235] on div at bounding box center [512, 245] width 540 height 316
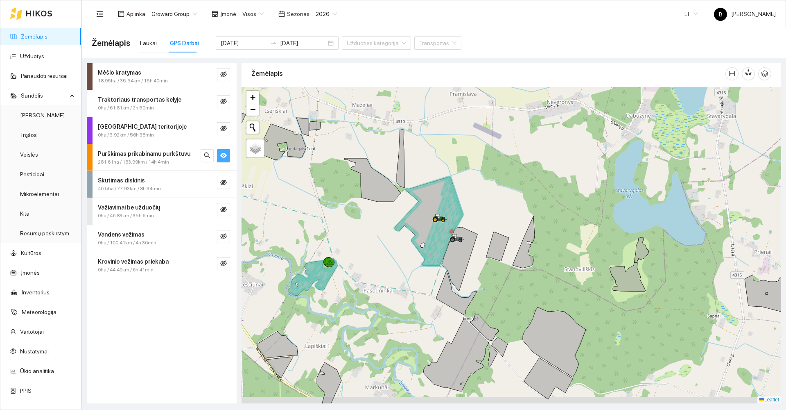
drag, startPoint x: 350, startPoint y: 266, endPoint x: 370, endPoint y: 251, distance: 24.8
click at [370, 251] on div at bounding box center [512, 245] width 540 height 316
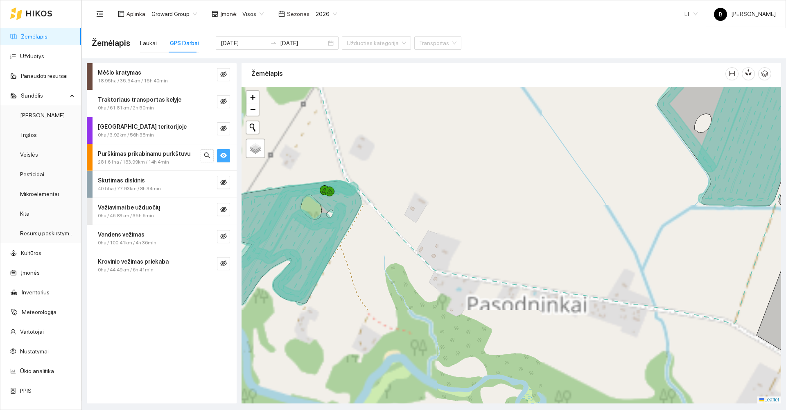
drag, startPoint x: 347, startPoint y: 267, endPoint x: 408, endPoint y: 244, distance: 65.0
click at [408, 244] on div at bounding box center [512, 245] width 540 height 316
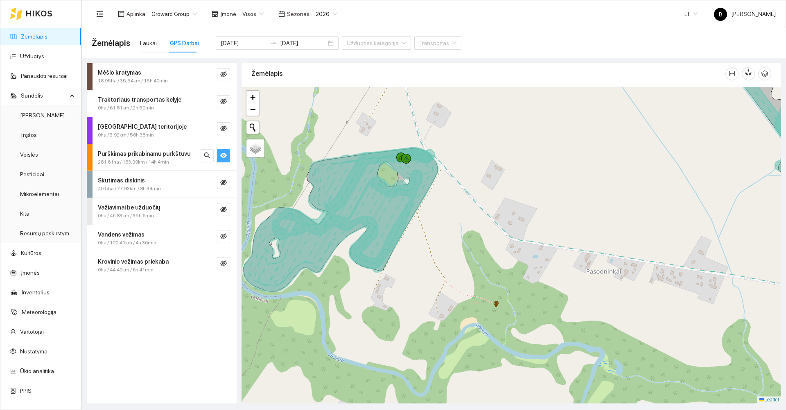
drag, startPoint x: 409, startPoint y: 245, endPoint x: 421, endPoint y: 239, distance: 13.4
click at [421, 239] on div at bounding box center [512, 245] width 540 height 316
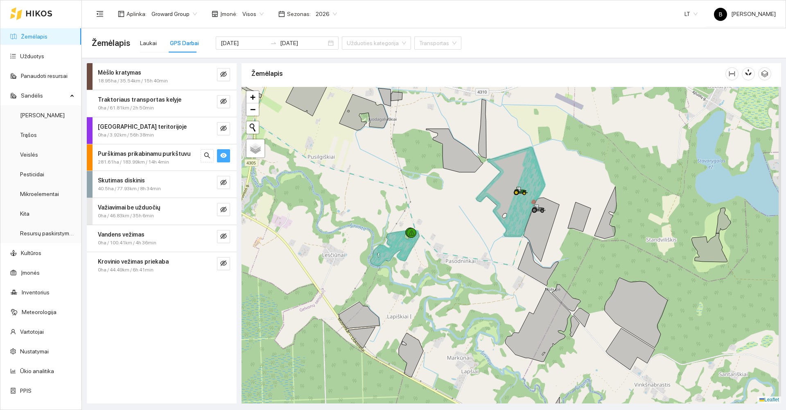
drag, startPoint x: 476, startPoint y: 176, endPoint x: 403, endPoint y: 257, distance: 109.0
click at [403, 257] on div at bounding box center [512, 245] width 540 height 316
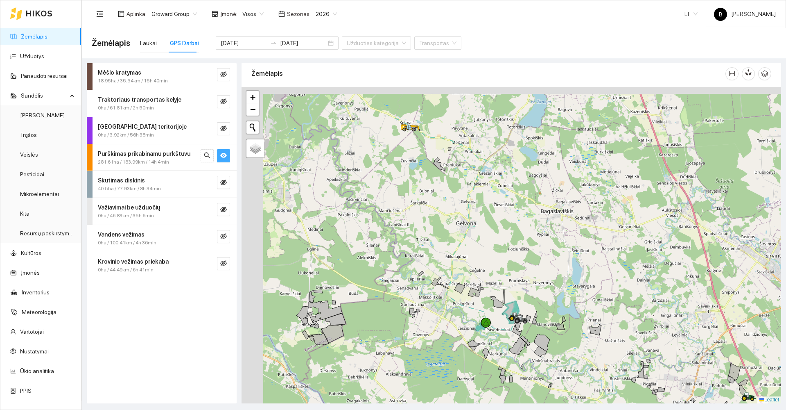
drag, startPoint x: 381, startPoint y: 197, endPoint x: 482, endPoint y: 263, distance: 120.5
click at [482, 263] on div at bounding box center [512, 245] width 540 height 316
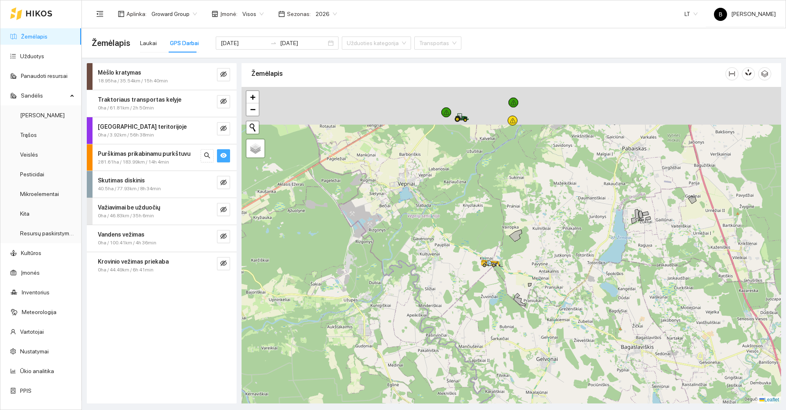
drag, startPoint x: 430, startPoint y: 233, endPoint x: 471, endPoint y: 318, distance: 94.9
click at [471, 318] on div at bounding box center [512, 245] width 540 height 316
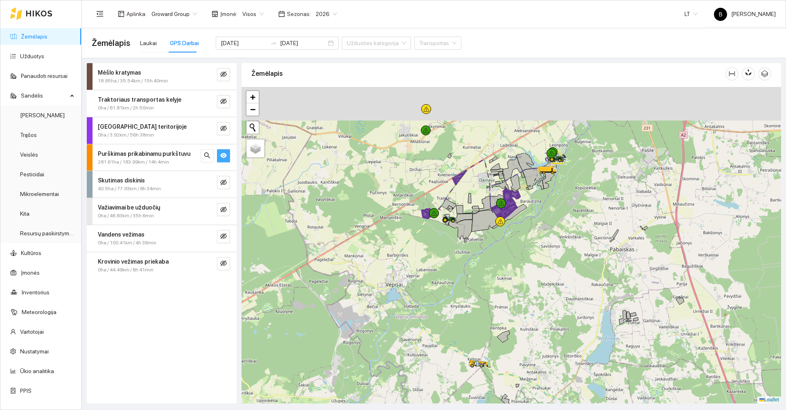
drag, startPoint x: 439, startPoint y: 234, endPoint x: 425, endPoint y: 332, distance: 98.5
click at [425, 332] on div at bounding box center [512, 245] width 540 height 316
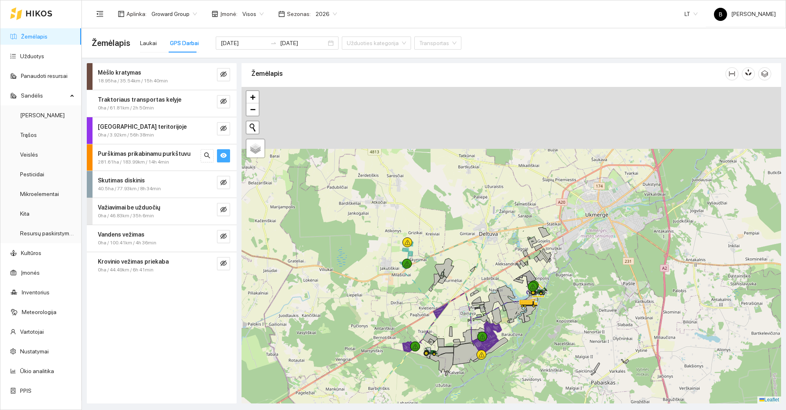
drag, startPoint x: 392, startPoint y: 283, endPoint x: 373, endPoint y: 416, distance: 134.4
click at [373, 409] on html "Žemėlapis Užduotys Panaudoti resursai Sandėlis Derlius Trąšos Veislės Pesticida…" at bounding box center [393, 205] width 786 height 410
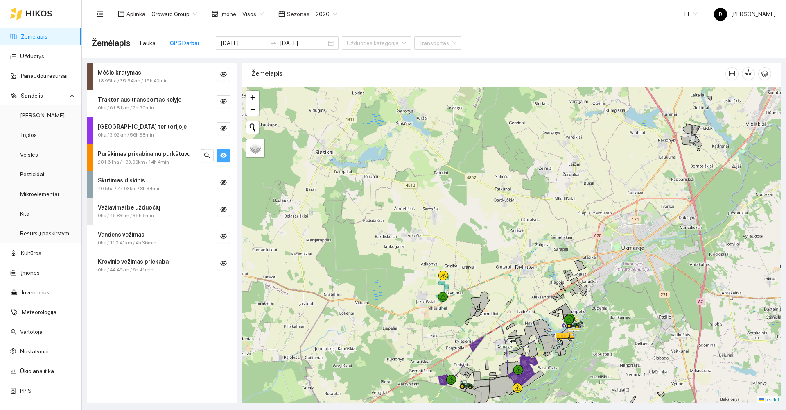
drag, startPoint x: 489, startPoint y: 358, endPoint x: 442, endPoint y: 269, distance: 101.1
click at [446, 276] on div at bounding box center [512, 245] width 540 height 316
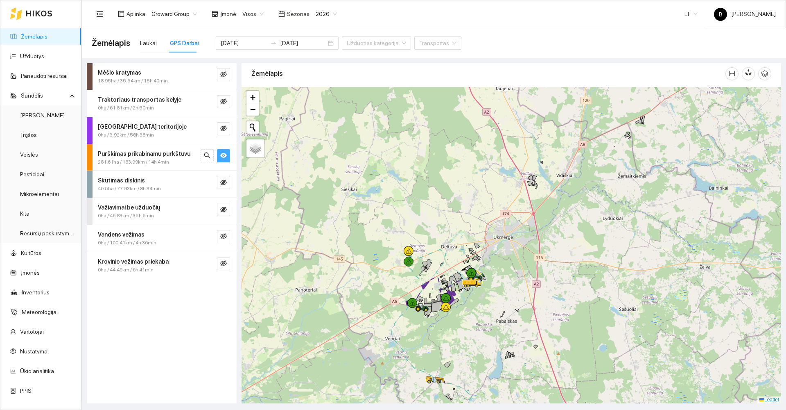
drag, startPoint x: 446, startPoint y: 334, endPoint x: 439, endPoint y: 296, distance: 39.1
click at [439, 296] on div at bounding box center [512, 245] width 540 height 316
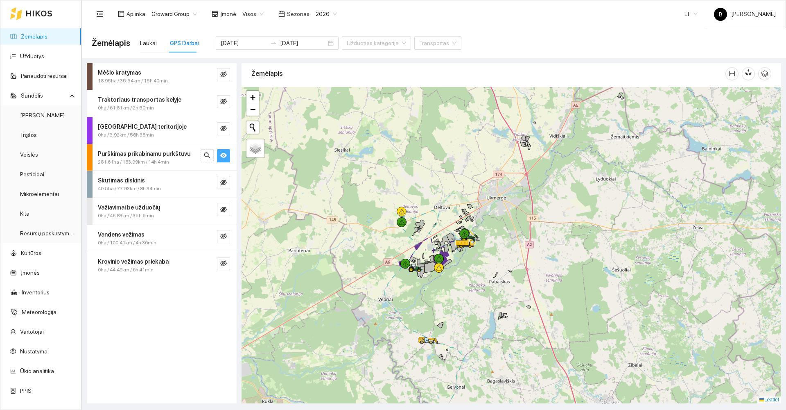
drag, startPoint x: 460, startPoint y: 329, endPoint x: 449, endPoint y: 292, distance: 38.4
click at [449, 292] on div at bounding box center [512, 245] width 540 height 316
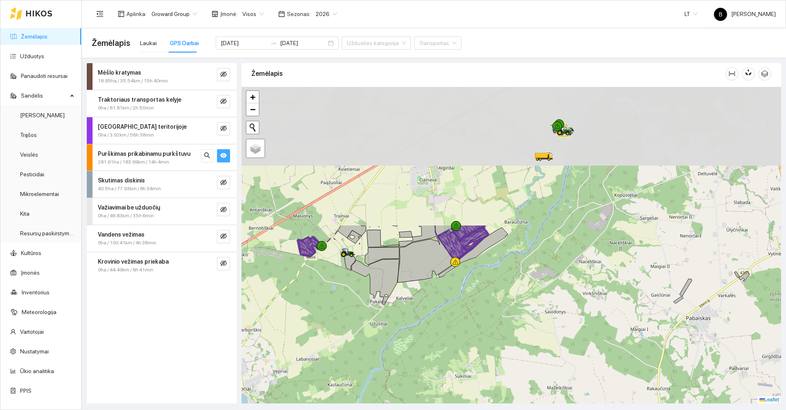
drag, startPoint x: 405, startPoint y: 183, endPoint x: 463, endPoint y: 353, distance: 179.7
click at [463, 353] on div at bounding box center [512, 245] width 540 height 316
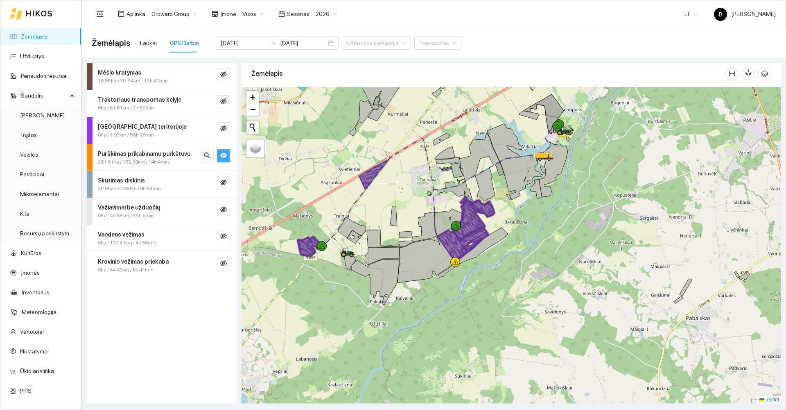
click at [175, 183] on div "Skutimas diskinis" at bounding box center [148, 180] width 100 height 9
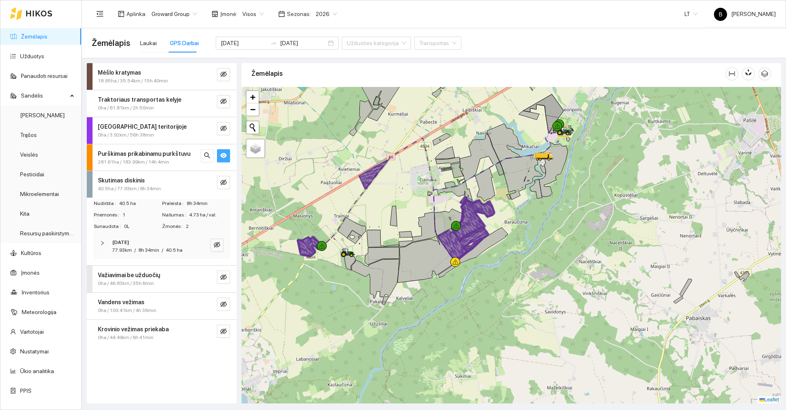
click at [180, 182] on div "Skutimas diskinis" at bounding box center [148, 180] width 100 height 9
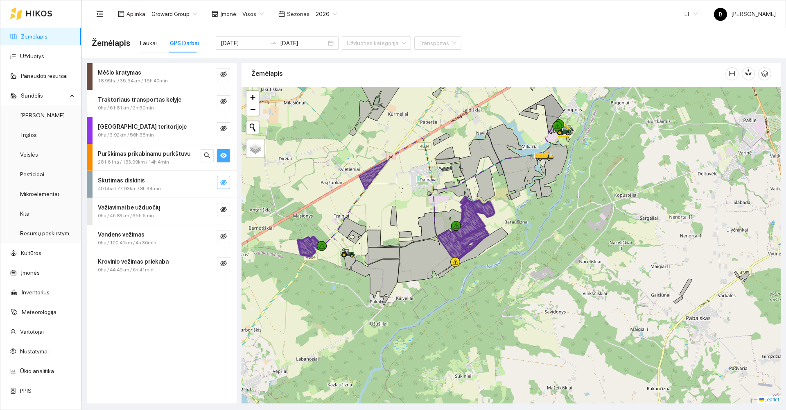
click at [219, 185] on button "button" at bounding box center [223, 182] width 13 height 13
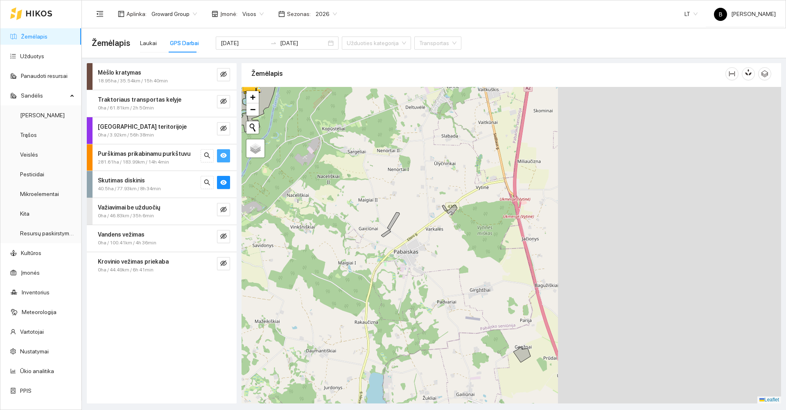
drag, startPoint x: 676, startPoint y: 242, endPoint x: 179, endPoint y: 154, distance: 504.5
click at [180, 154] on div "Mėšlo kratymas 18.95ha / 35.54km / 15h 40min Traktoriaus transportas kelyje 0ha…" at bounding box center [431, 230] width 705 height 345
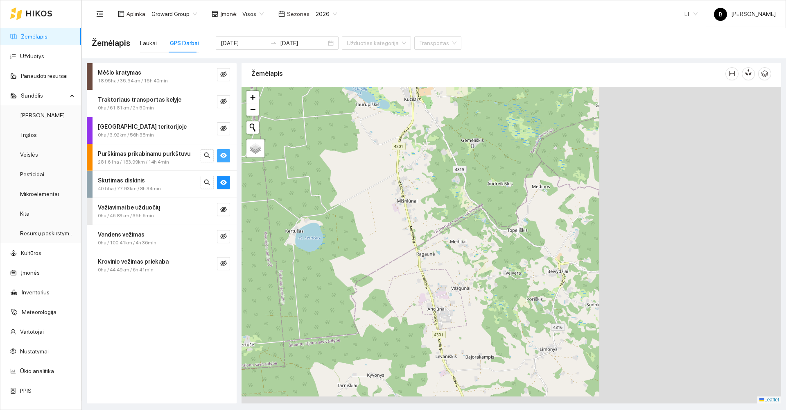
drag, startPoint x: 510, startPoint y: 267, endPoint x: 282, endPoint y: 122, distance: 270.2
click at [282, 124] on div at bounding box center [512, 245] width 540 height 316
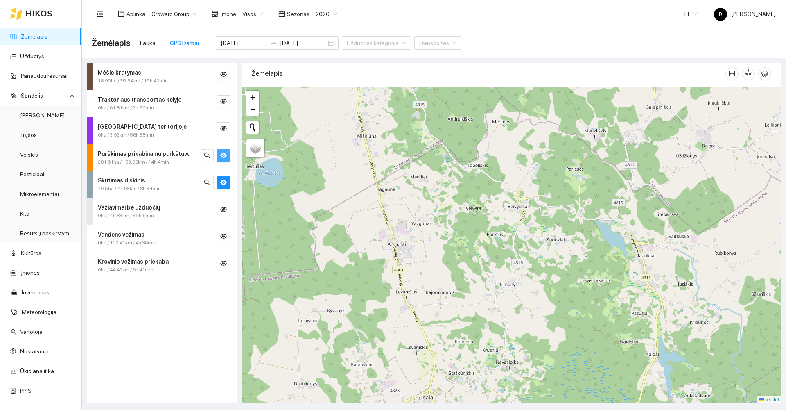
drag, startPoint x: 308, startPoint y: 243, endPoint x: 385, endPoint y: 119, distance: 145.5
click at [383, 121] on div at bounding box center [512, 245] width 540 height 316
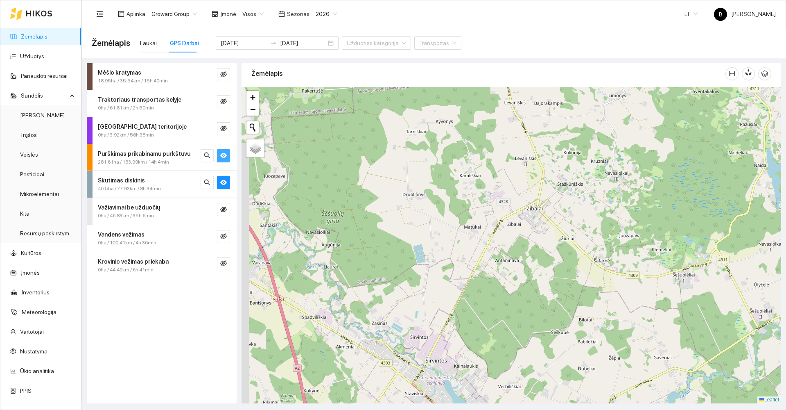
drag, startPoint x: 372, startPoint y: 236, endPoint x: 417, endPoint y: 180, distance: 72.5
click at [438, 130] on div at bounding box center [512, 245] width 540 height 316
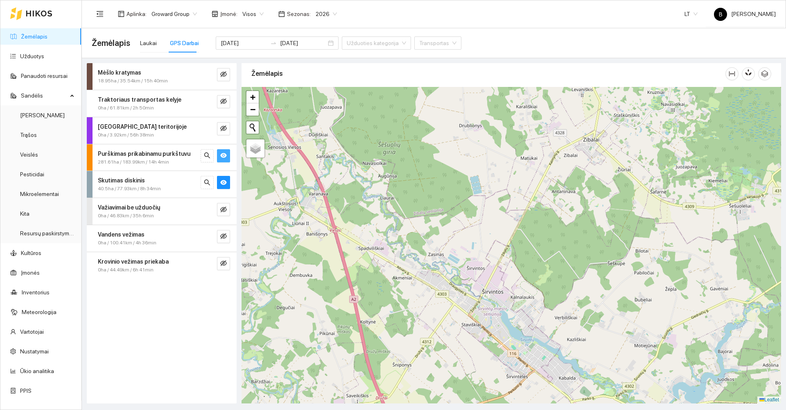
drag, startPoint x: 392, startPoint y: 299, endPoint x: 469, endPoint y: 230, distance: 103.6
click at [469, 231] on div at bounding box center [512, 245] width 540 height 316
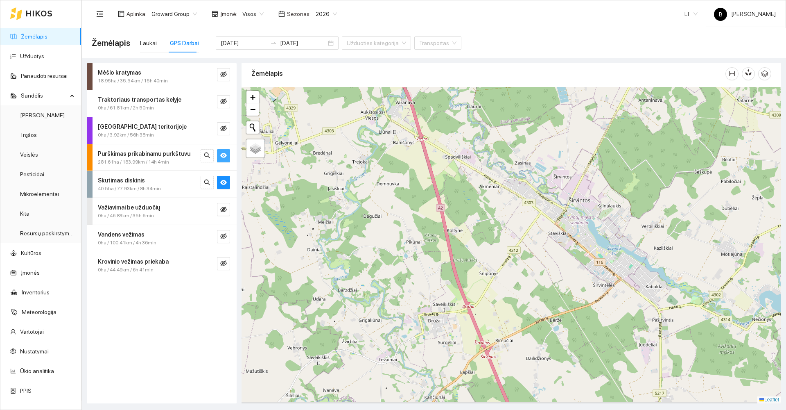
drag, startPoint x: 358, startPoint y: 288, endPoint x: 406, endPoint y: 178, distance: 119.5
click at [405, 178] on div at bounding box center [512, 245] width 540 height 316
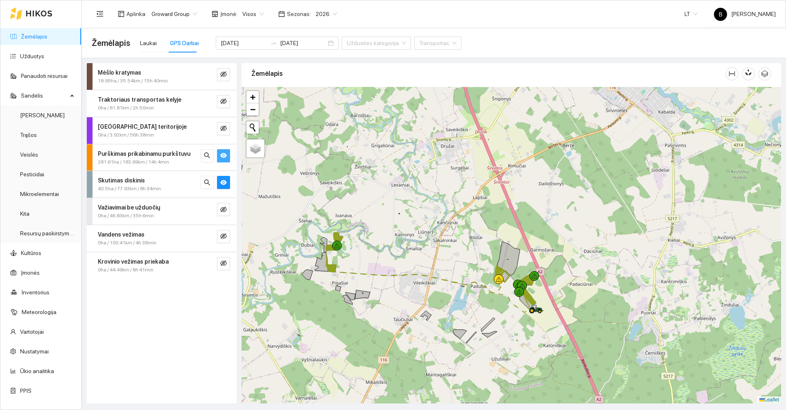
drag, startPoint x: 462, startPoint y: 274, endPoint x: 385, endPoint y: 183, distance: 119.2
click at [386, 183] on div at bounding box center [512, 245] width 540 height 316
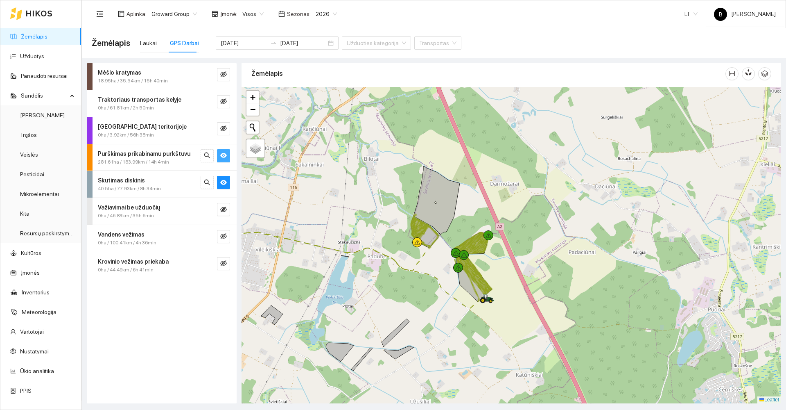
drag, startPoint x: 485, startPoint y: 258, endPoint x: 472, endPoint y: 200, distance: 59.4
click at [472, 200] on div at bounding box center [512, 245] width 540 height 316
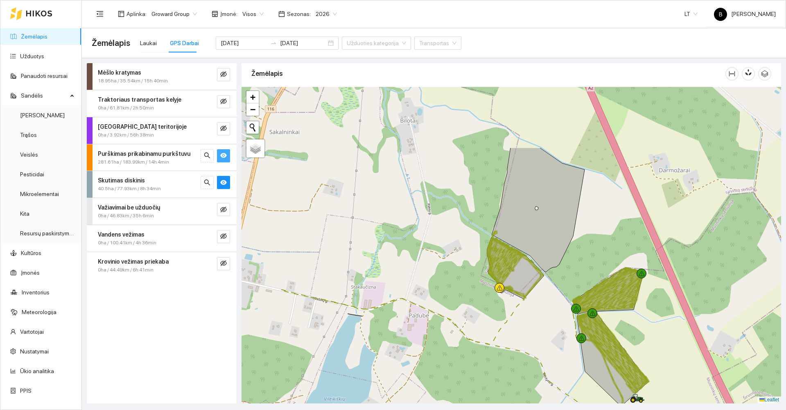
drag, startPoint x: 329, startPoint y: 251, endPoint x: 419, endPoint y: 344, distance: 129.8
click at [419, 344] on div at bounding box center [512, 245] width 540 height 316
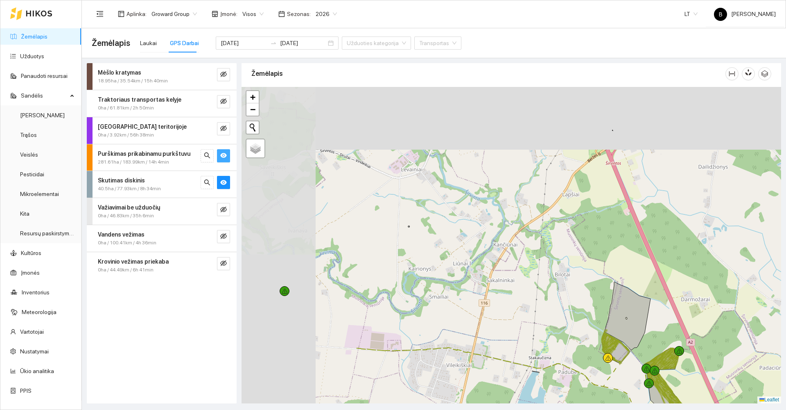
drag, startPoint x: 355, startPoint y: 246, endPoint x: 537, endPoint y: 311, distance: 193.9
click at [537, 311] on div at bounding box center [512, 245] width 540 height 316
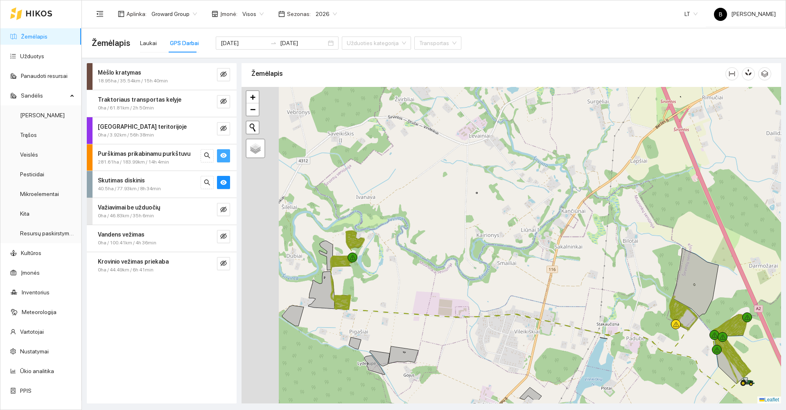
drag, startPoint x: 357, startPoint y: 261, endPoint x: 387, endPoint y: 240, distance: 35.7
click at [386, 242] on div at bounding box center [512, 245] width 540 height 316
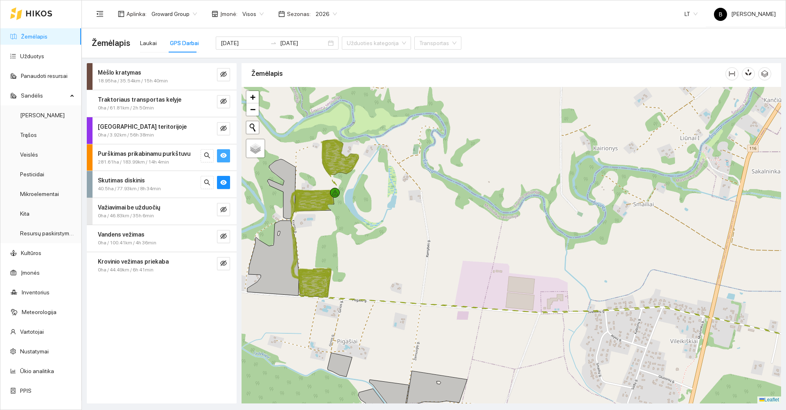
drag, startPoint x: 388, startPoint y: 281, endPoint x: 422, endPoint y: 213, distance: 76.9
click at [422, 215] on div at bounding box center [512, 245] width 540 height 316
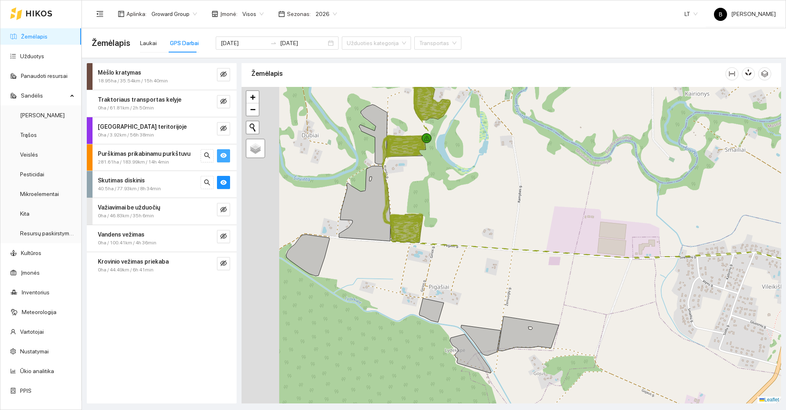
drag, startPoint x: 318, startPoint y: 243, endPoint x: 369, endPoint y: 271, distance: 58.3
click at [369, 271] on div at bounding box center [512, 245] width 540 height 316
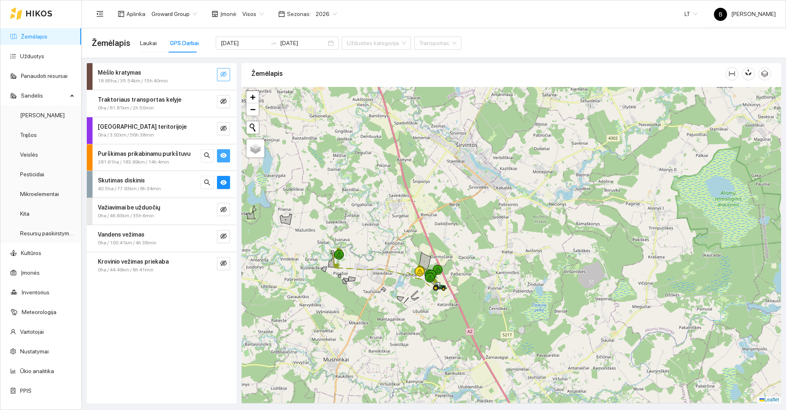
click at [222, 75] on icon "eye-invisible" at bounding box center [223, 74] width 7 height 7
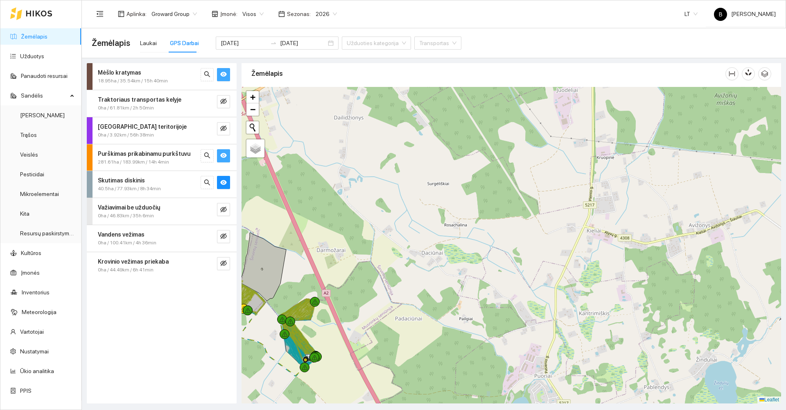
drag, startPoint x: 353, startPoint y: 297, endPoint x: 453, endPoint y: 255, distance: 109.4
click at [453, 255] on div at bounding box center [512, 245] width 540 height 316
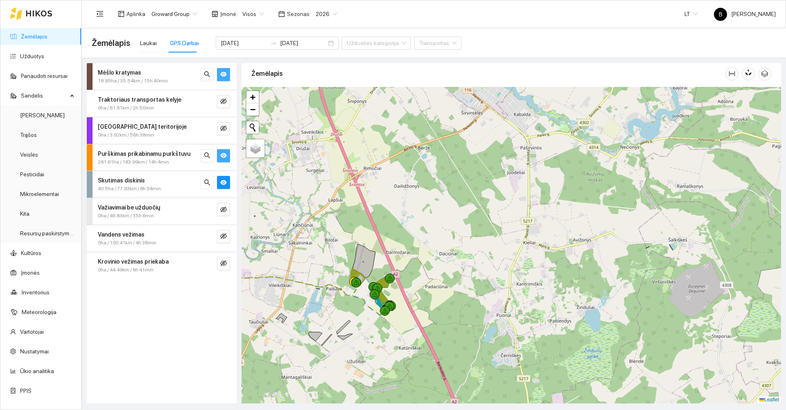
click at [37, 40] on link "Žemėlapis" at bounding box center [34, 36] width 27 height 7
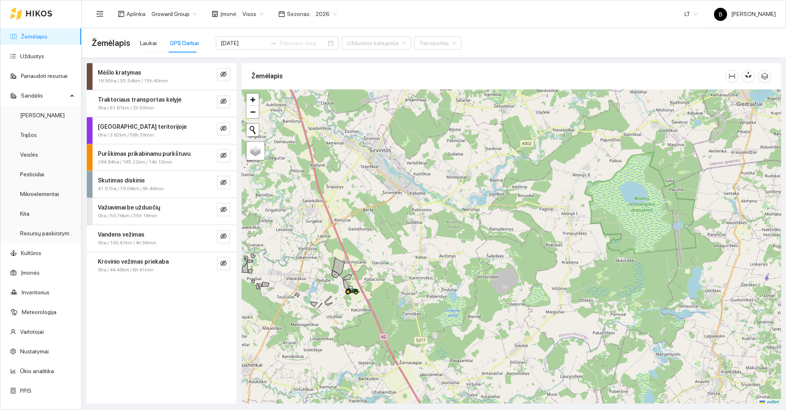
scroll to position [2, 0]
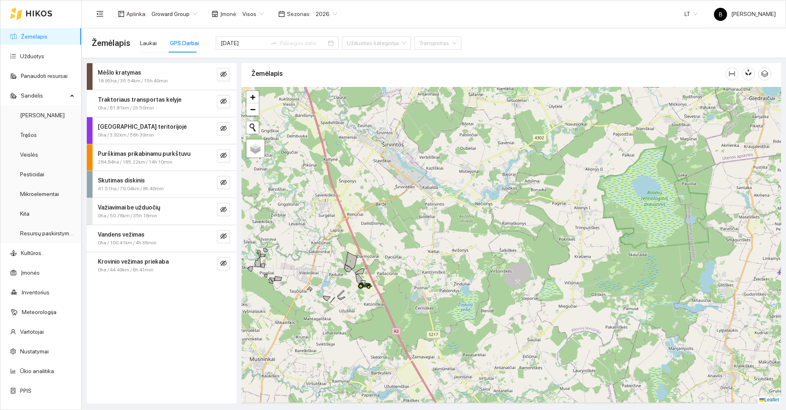
drag, startPoint x: 298, startPoint y: 248, endPoint x: 395, endPoint y: 221, distance: 100.5
click at [394, 221] on div at bounding box center [512, 245] width 540 height 316
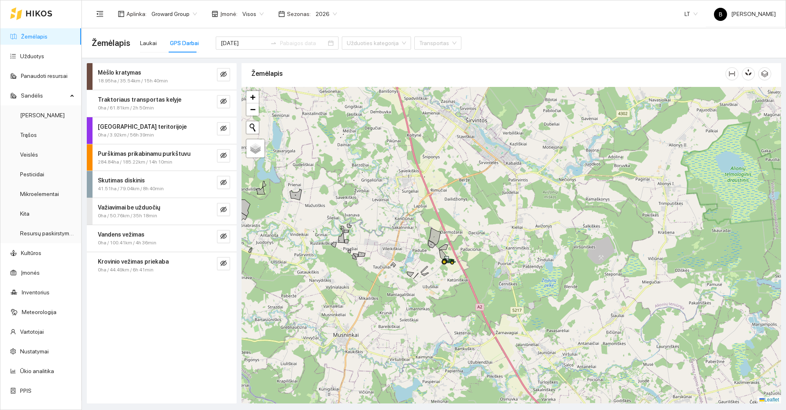
drag, startPoint x: 358, startPoint y: 197, endPoint x: 410, endPoint y: 232, distance: 62.8
click at [410, 232] on div at bounding box center [512, 245] width 540 height 316
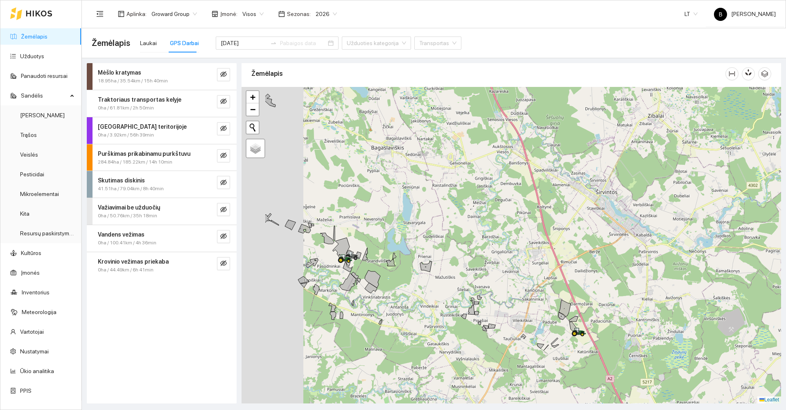
drag, startPoint x: 367, startPoint y: 204, endPoint x: 447, endPoint y: 243, distance: 88.3
click at [447, 243] on div at bounding box center [512, 245] width 540 height 316
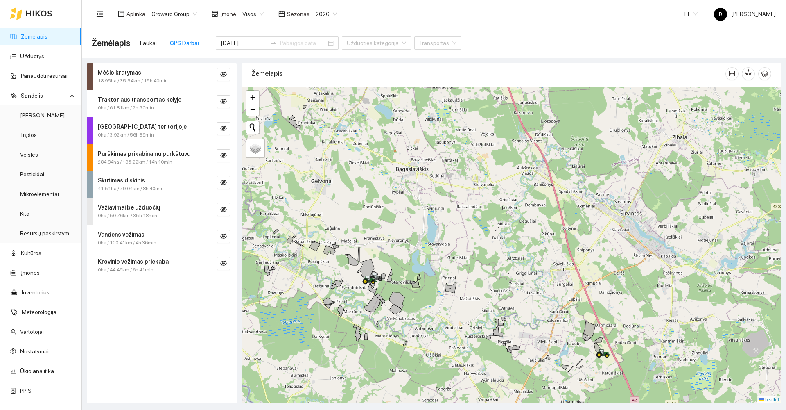
drag, startPoint x: 399, startPoint y: 214, endPoint x: 455, endPoint y: 254, distance: 69.2
click at [455, 254] on div at bounding box center [512, 245] width 540 height 316
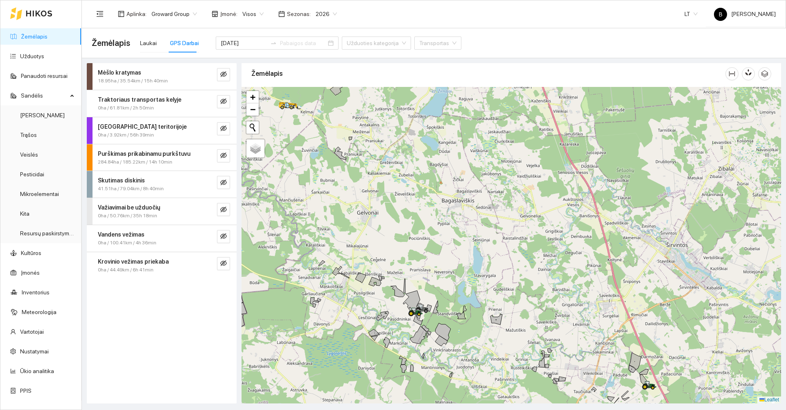
drag, startPoint x: 369, startPoint y: 233, endPoint x: 413, endPoint y: 265, distance: 54.1
click at [413, 265] on div at bounding box center [512, 245] width 540 height 316
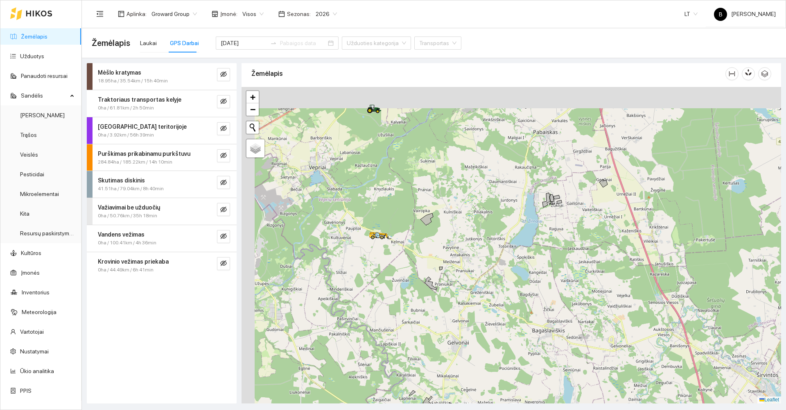
drag, startPoint x: 326, startPoint y: 150, endPoint x: 412, endPoint y: 295, distance: 169.0
click at [412, 295] on div at bounding box center [512, 245] width 540 height 316
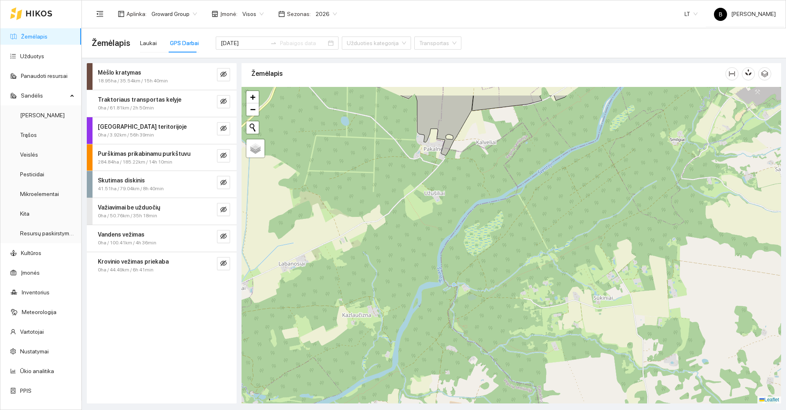
drag, startPoint x: 403, startPoint y: 125, endPoint x: 403, endPoint y: 261, distance: 136.0
click at [403, 261] on div at bounding box center [512, 245] width 540 height 316
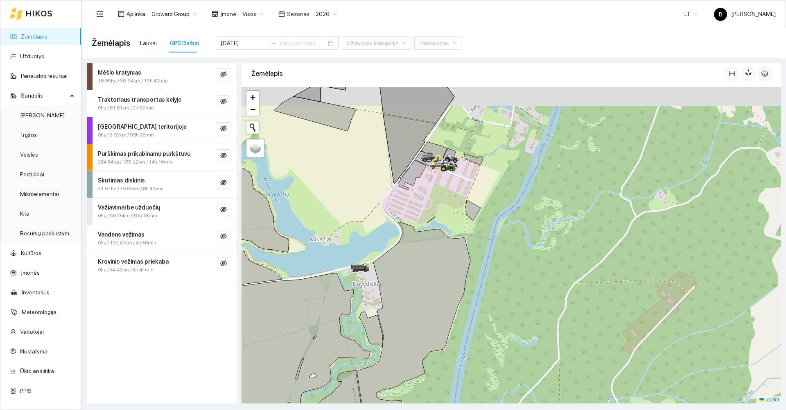
drag, startPoint x: 467, startPoint y: 199, endPoint x: 459, endPoint y: 277, distance: 79.0
click at [462, 280] on div at bounding box center [512, 245] width 540 height 316
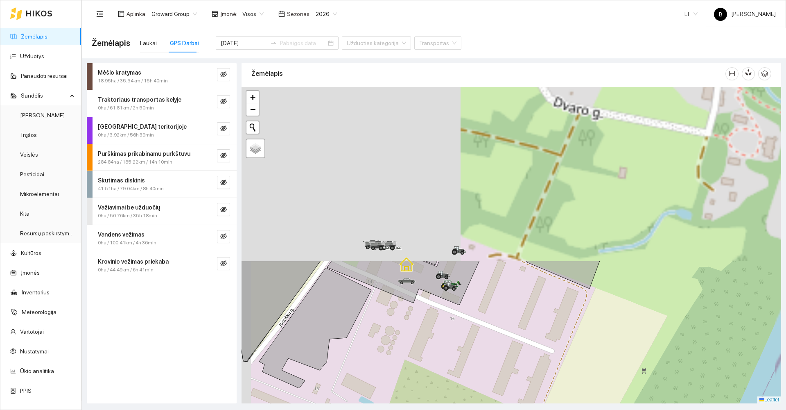
drag, startPoint x: 426, startPoint y: 169, endPoint x: 446, endPoint y: 390, distance: 222.1
click at [447, 390] on div at bounding box center [512, 245] width 540 height 316
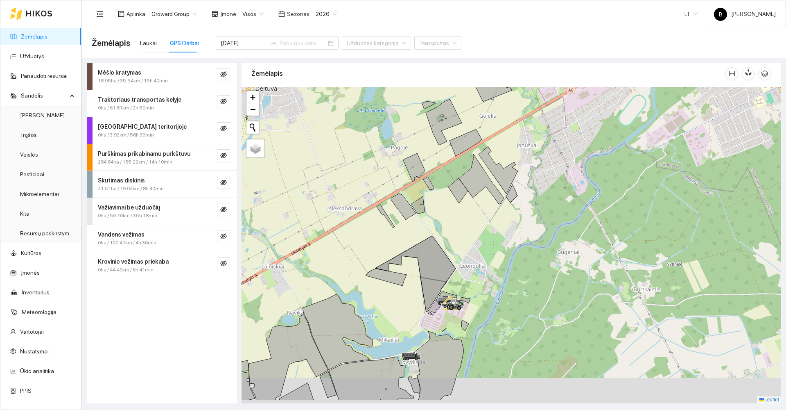
drag, startPoint x: 380, startPoint y: 325, endPoint x: 441, endPoint y: 279, distance: 75.8
click at [432, 287] on div at bounding box center [512, 245] width 540 height 316
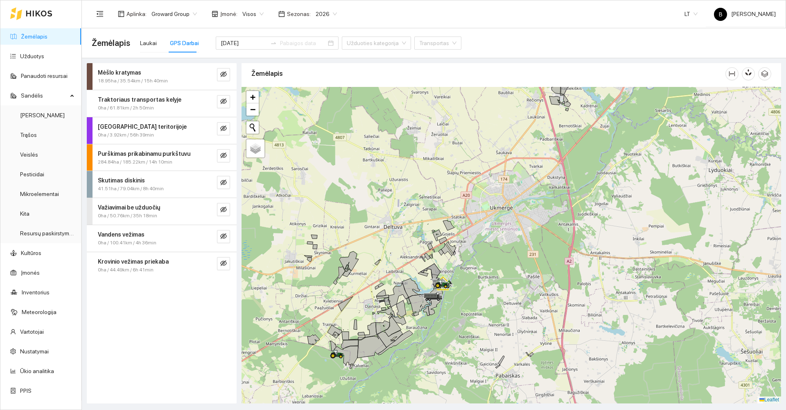
drag, startPoint x: 407, startPoint y: 357, endPoint x: 445, endPoint y: 301, distance: 67.7
click at [441, 306] on div at bounding box center [512, 245] width 540 height 316
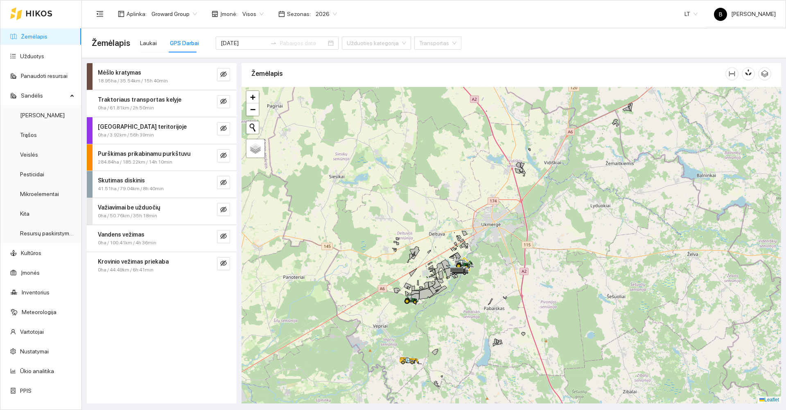
drag, startPoint x: 425, startPoint y: 324, endPoint x: 433, endPoint y: 308, distance: 18.3
click at [432, 308] on div at bounding box center [512, 245] width 540 height 316
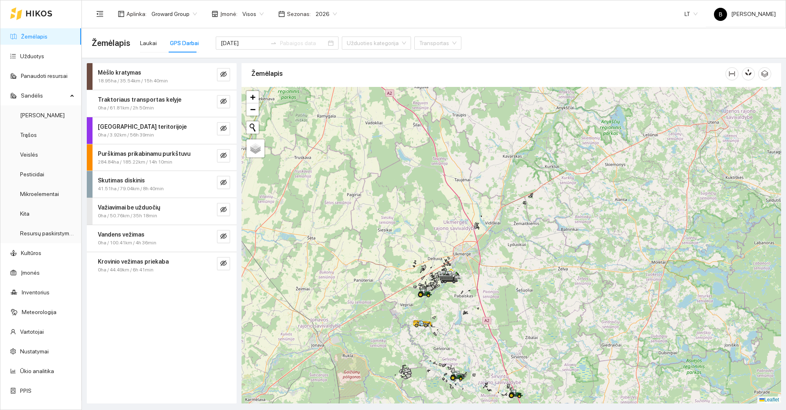
drag, startPoint x: 435, startPoint y: 360, endPoint x: 405, endPoint y: 317, distance: 52.6
click at [407, 319] on div at bounding box center [512, 245] width 540 height 316
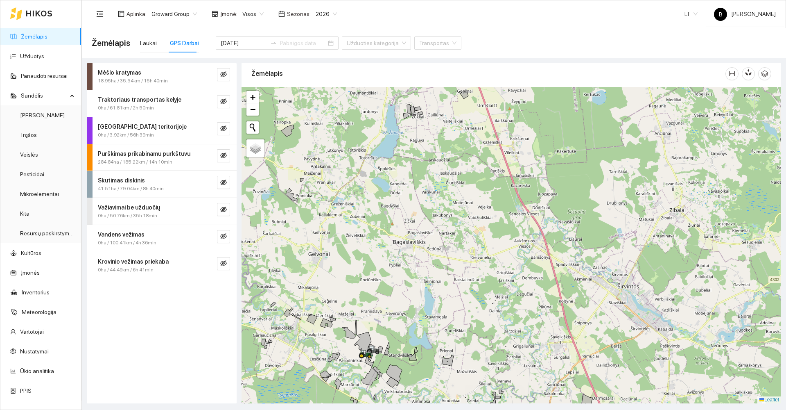
drag, startPoint x: 430, startPoint y: 327, endPoint x: 470, endPoint y: 249, distance: 87.4
click at [470, 251] on div at bounding box center [512, 245] width 540 height 316
